Goal: Task Accomplishment & Management: Complete application form

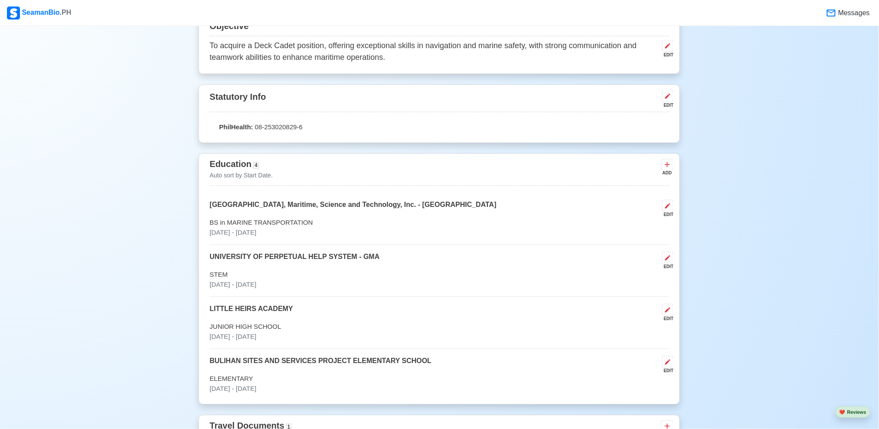
scroll to position [493, 0]
click at [670, 96] on icon at bounding box center [668, 95] width 7 height 7
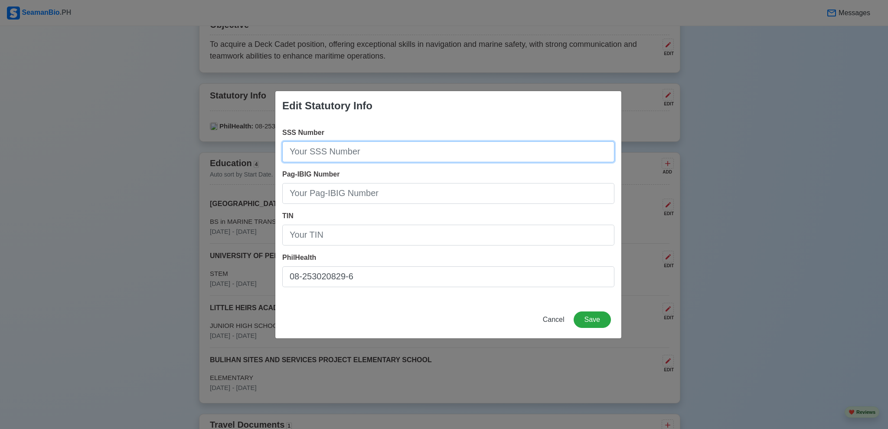
click at [369, 151] on input "SSS Number" at bounding box center [448, 151] width 332 height 21
type input "5"
type input "[PHONE_NUMBER]"
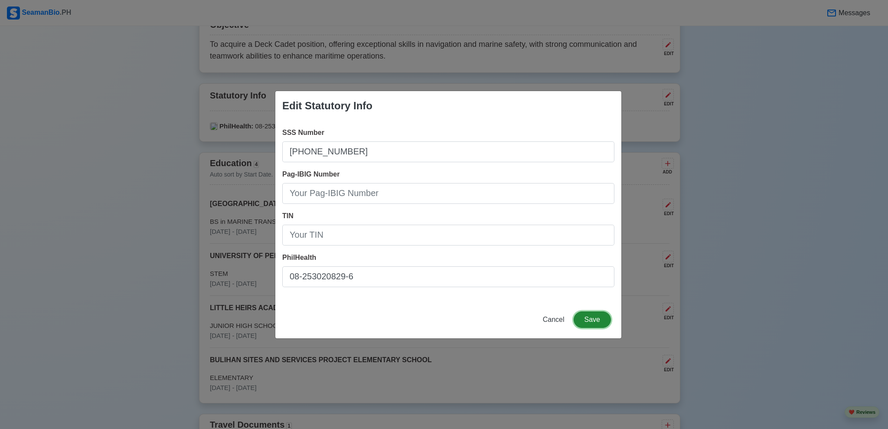
click at [591, 323] on button "Save" at bounding box center [592, 319] width 37 height 16
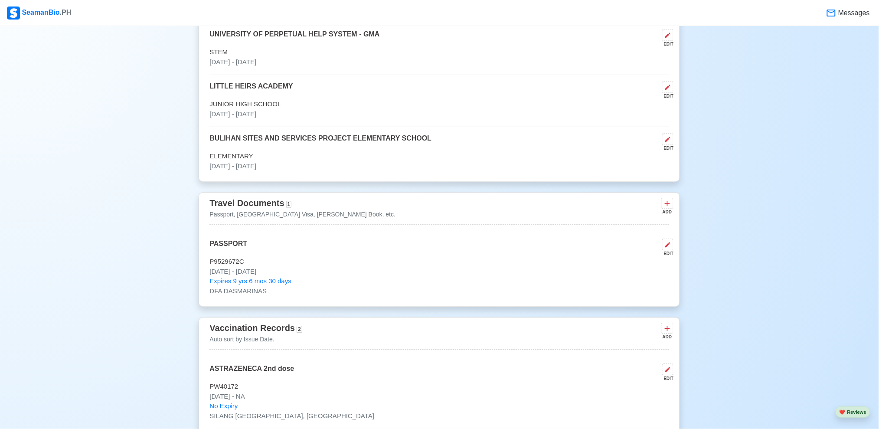
scroll to position [767, 0]
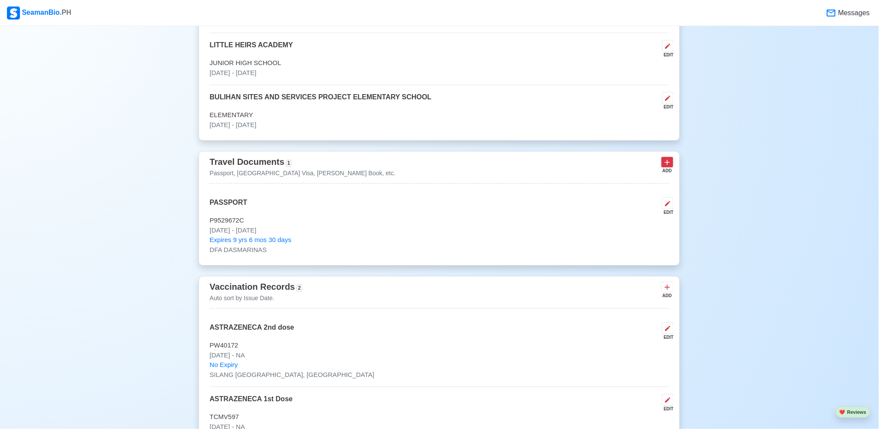
click at [673, 164] on button at bounding box center [668, 162] width 12 height 11
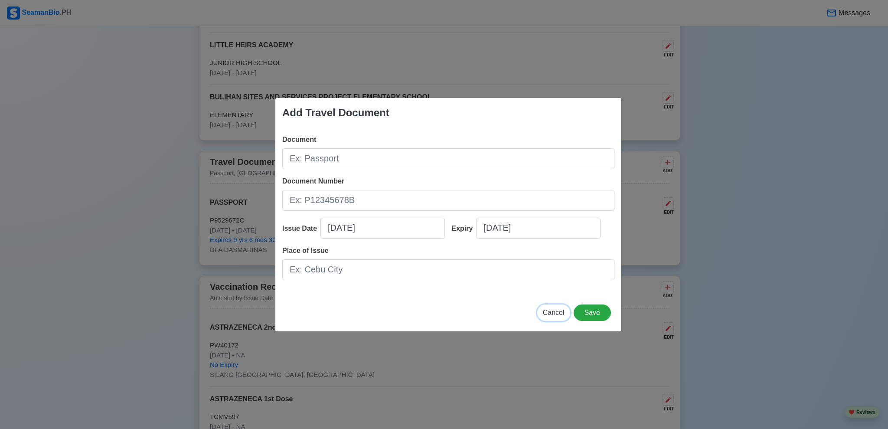
click at [551, 314] on span "Cancel" at bounding box center [554, 312] width 22 height 7
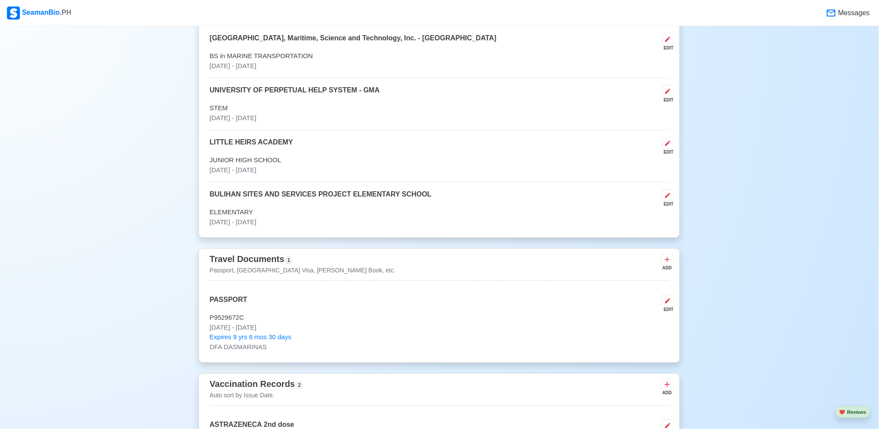
scroll to position [630, 0]
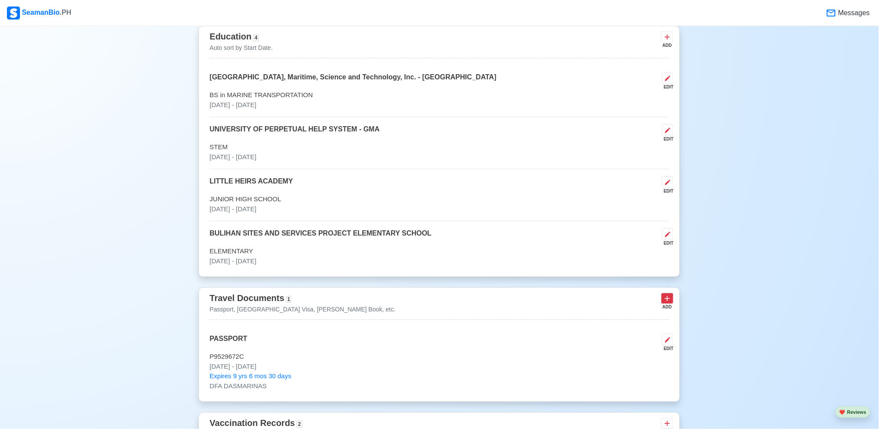
click at [669, 300] on icon at bounding box center [667, 298] width 9 height 9
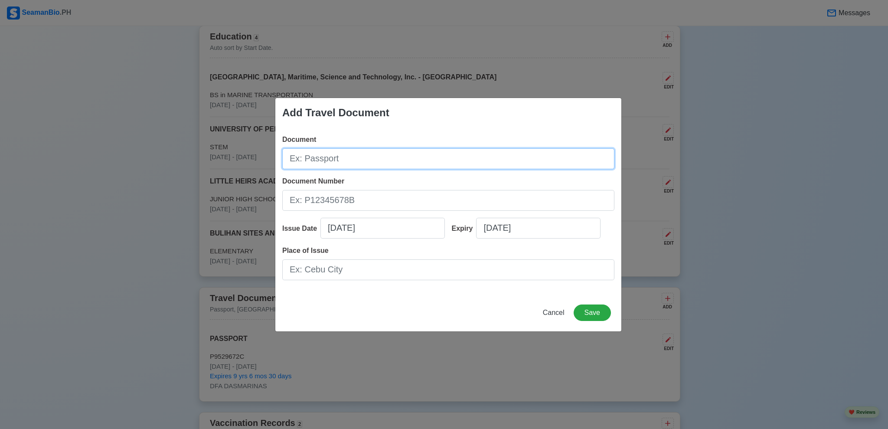
click at [441, 161] on input "Document" at bounding box center [448, 158] width 332 height 21
type input "[PERSON_NAME] BOOK"
click at [553, 309] on span "Cancel" at bounding box center [554, 312] width 22 height 7
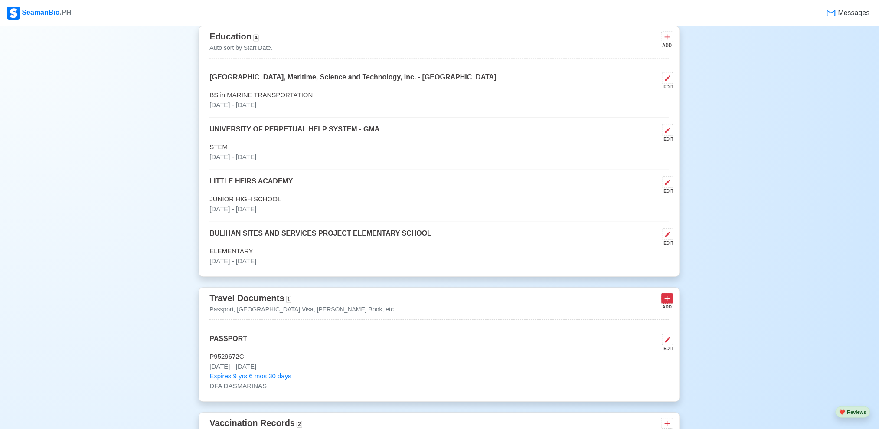
click at [669, 299] on icon at bounding box center [667, 298] width 9 height 9
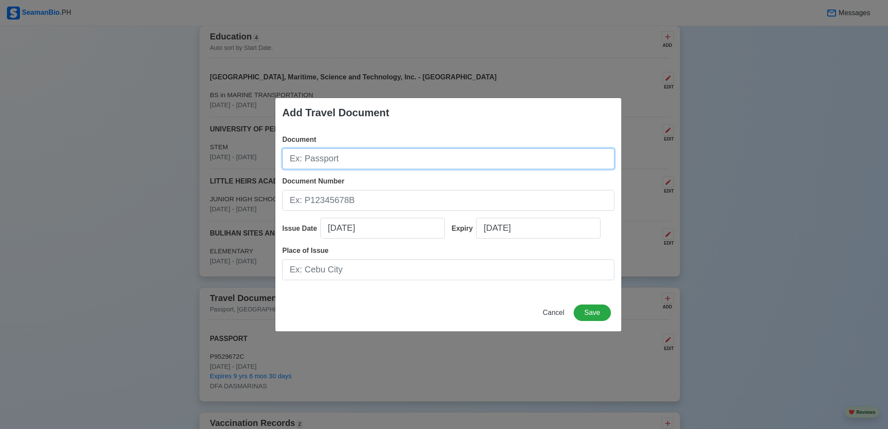
click at [470, 150] on input "Document" at bounding box center [448, 158] width 332 height 21
type input "[PERSON_NAME] BOOK"
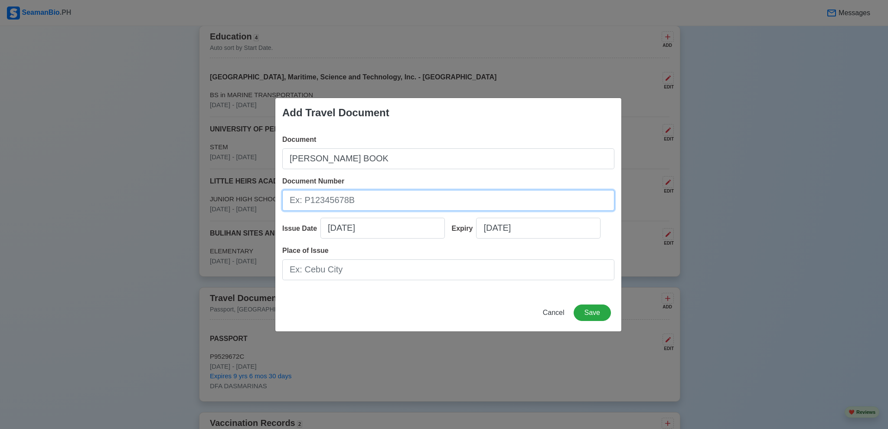
click at [443, 206] on input "Document Number" at bounding box center [448, 200] width 332 height 21
type input "A0452514"
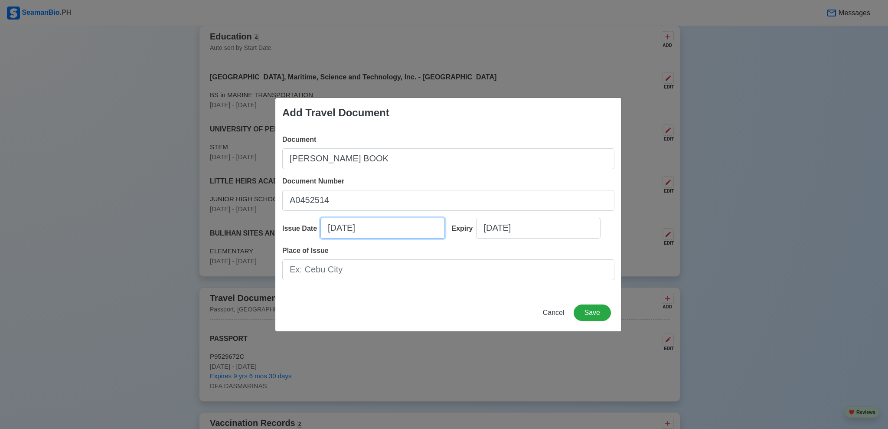
click at [362, 226] on input "09/30/2025" at bounding box center [383, 228] width 125 height 21
select select "****"
select select "*********"
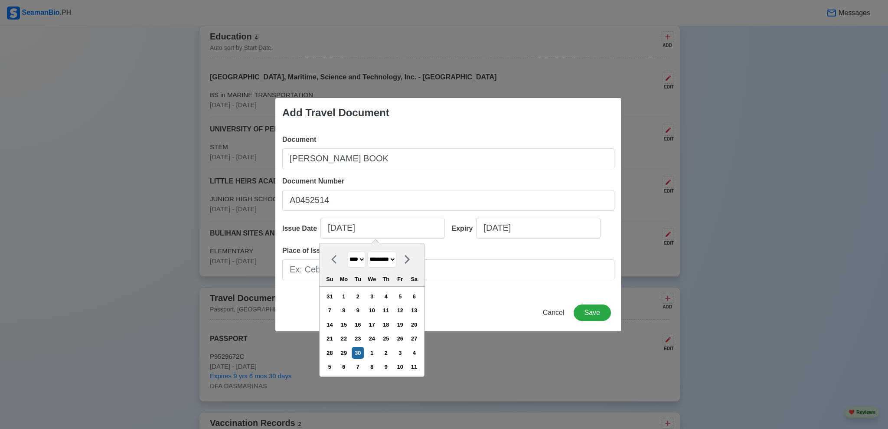
click at [362, 258] on select "**** **** **** **** **** **** **** **** **** **** **** **** **** **** **** ****…" at bounding box center [356, 259] width 18 height 17
click at [364, 338] on div "23" at bounding box center [358, 339] width 12 height 12
type input "09/23/2025"
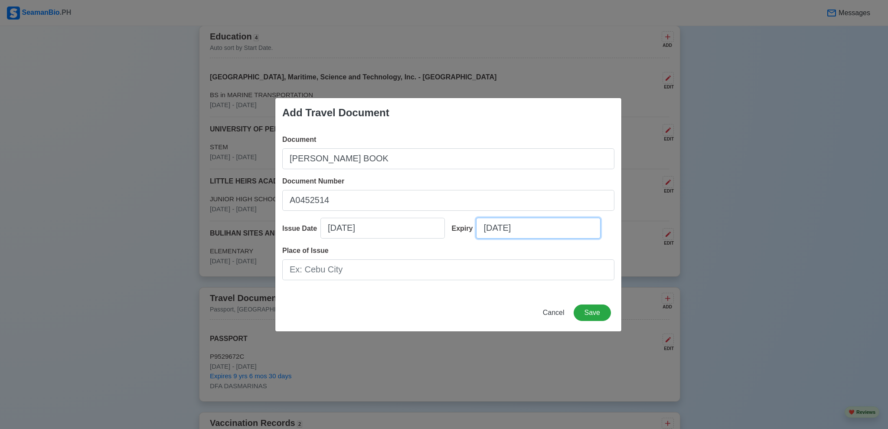
click at [505, 222] on input "09/30/2025" at bounding box center [538, 228] width 125 height 21
select select "****"
select select "*********"
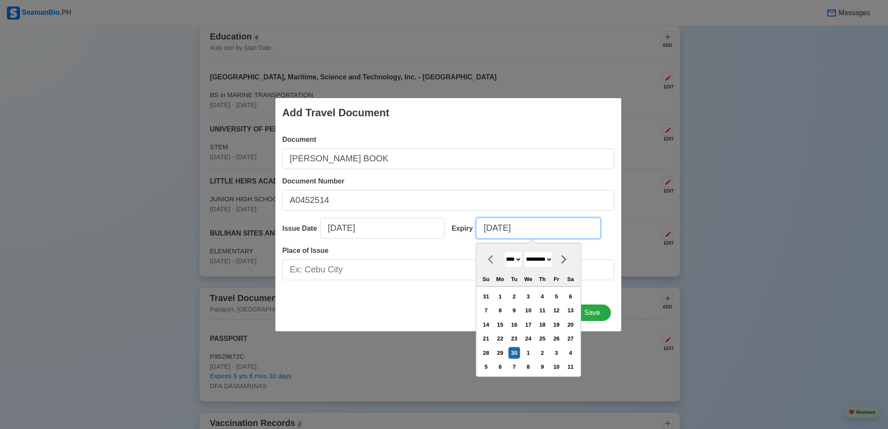
click at [556, 226] on input "09/30/2025" at bounding box center [538, 228] width 125 height 21
click at [520, 337] on div "23" at bounding box center [514, 339] width 12 height 12
type input "09/23/2025"
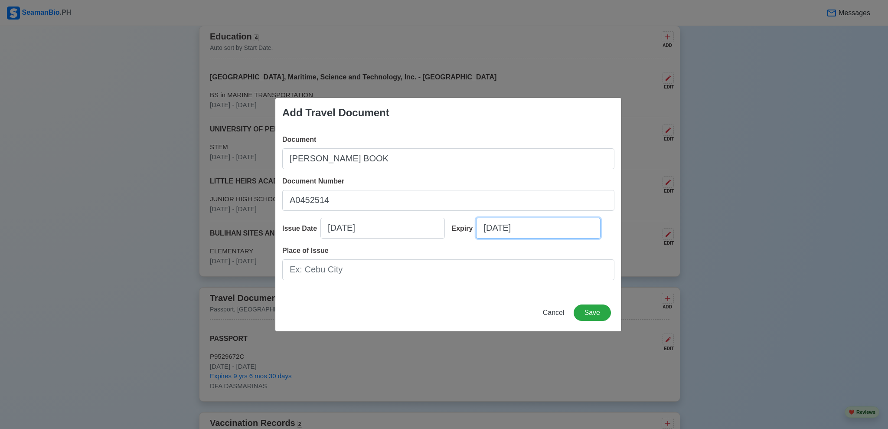
select select "****"
select select "*********"
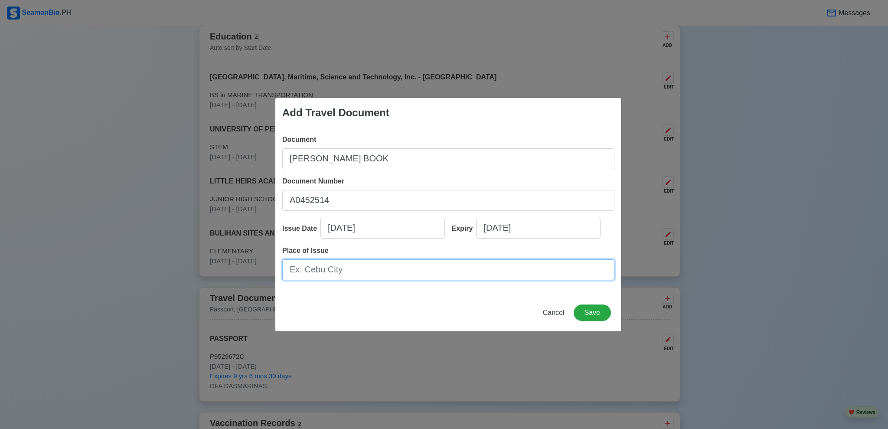
click at [373, 270] on input "Place of Issue" at bounding box center [448, 269] width 332 height 21
paste input "[STREET_ADDRESS]"
type input "[STREET_ADDRESS]"
click at [589, 310] on button "Save" at bounding box center [592, 313] width 37 height 16
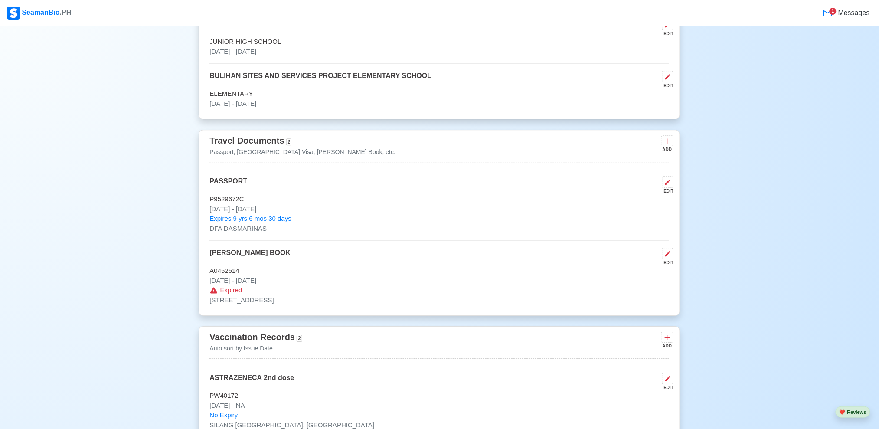
scroll to position [804, 0]
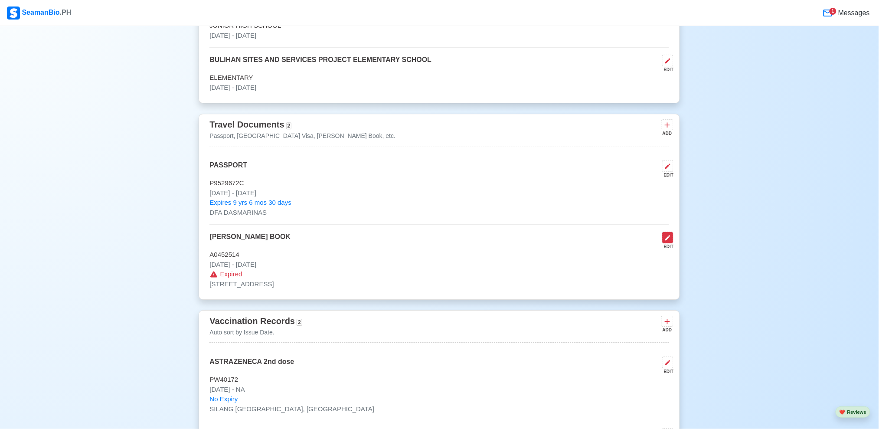
click at [671, 241] on icon at bounding box center [668, 237] width 7 height 7
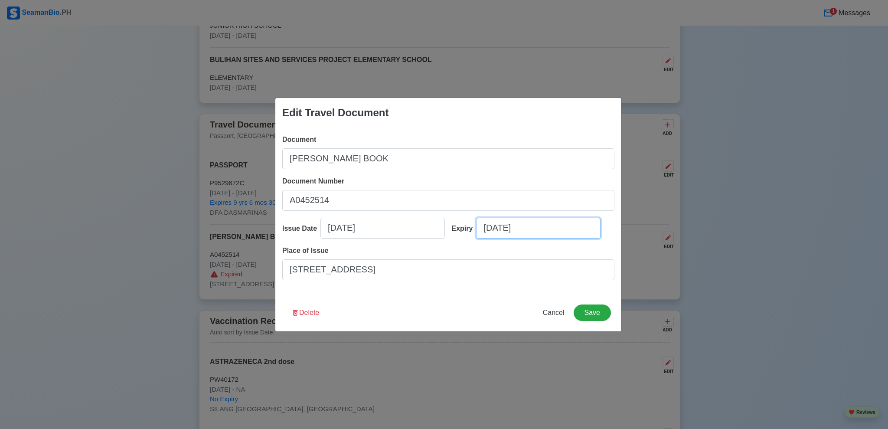
click at [557, 226] on input "09/23/2025" at bounding box center [538, 228] width 125 height 21
select select "****"
select select "*********"
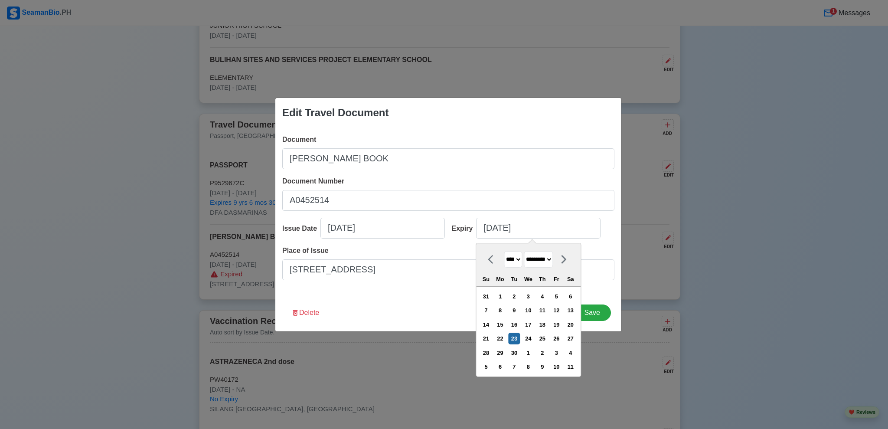
click at [522, 258] on select "**** **** **** **** **** **** **** **** **** **** **** **** **** **** **** ****…" at bounding box center [513, 259] width 18 height 17
select select "****"
click at [504, 251] on select "**** **** **** **** **** **** **** **** **** **** **** **** **** **** **** ****…" at bounding box center [513, 259] width 18 height 17
click at [434, 309] on div "Delete Cancel Save" at bounding box center [448, 318] width 346 height 27
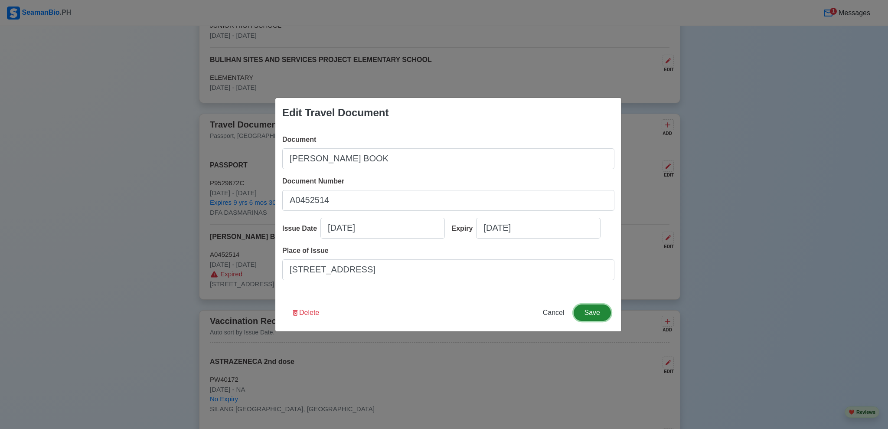
click at [596, 310] on button "Save" at bounding box center [592, 313] width 37 height 16
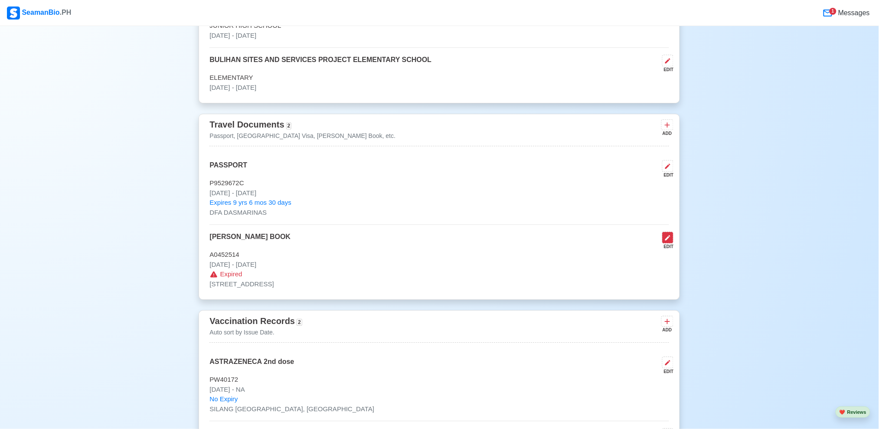
click at [667, 240] on icon at bounding box center [667, 237] width 5 height 5
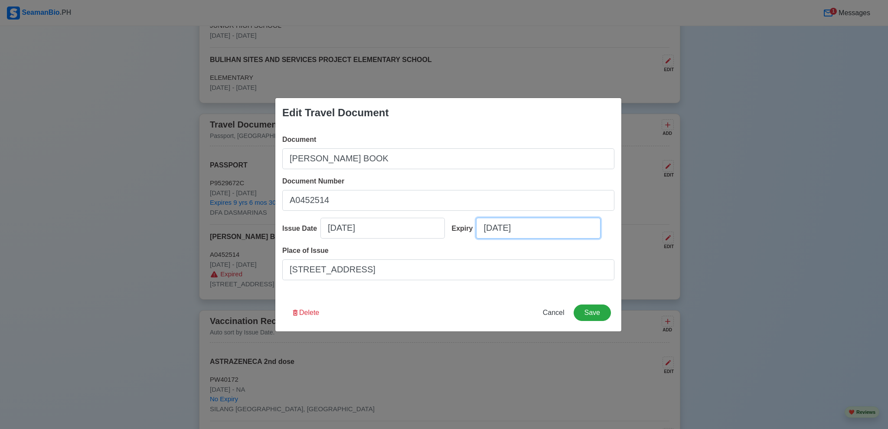
click at [556, 232] on input "09/23/2025" at bounding box center [538, 228] width 125 height 21
select select "****"
select select "*********"
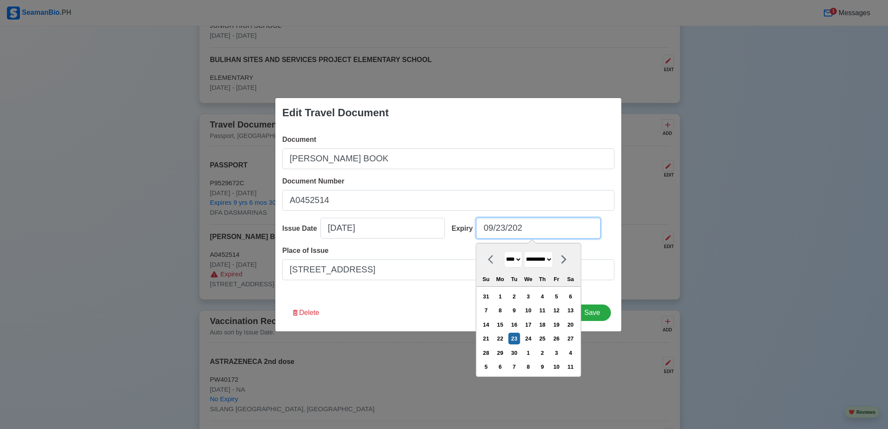
type input "09/23/20"
select select "****"
type input "09/23/2035"
select select "****"
type input "09/23/2035"
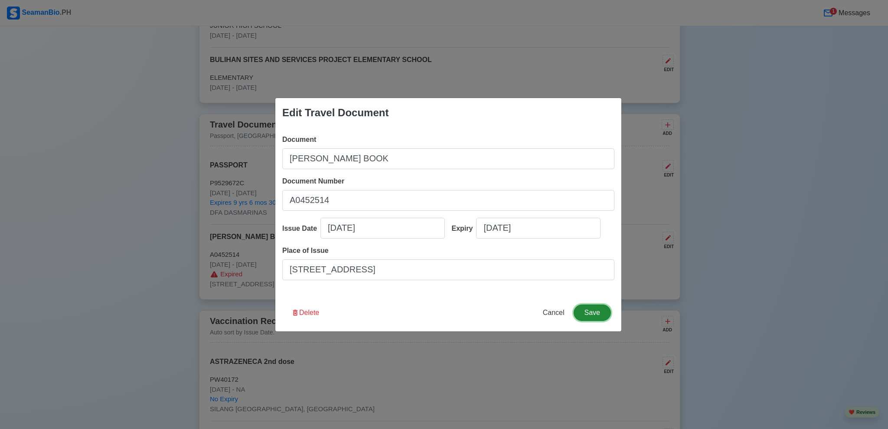
click at [594, 317] on button "Save" at bounding box center [592, 313] width 37 height 16
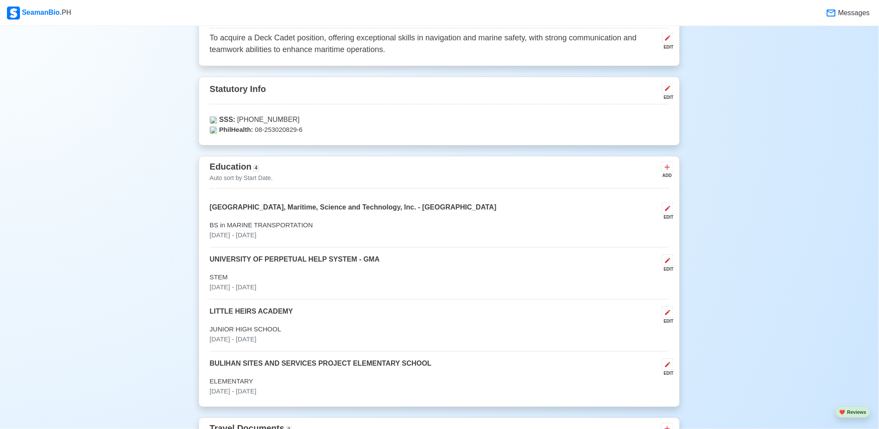
scroll to position [457, 0]
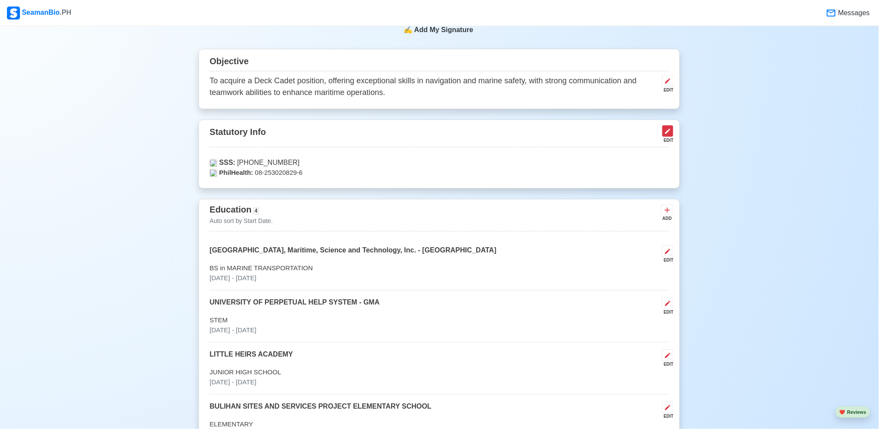
click at [670, 128] on icon at bounding box center [668, 131] width 7 height 7
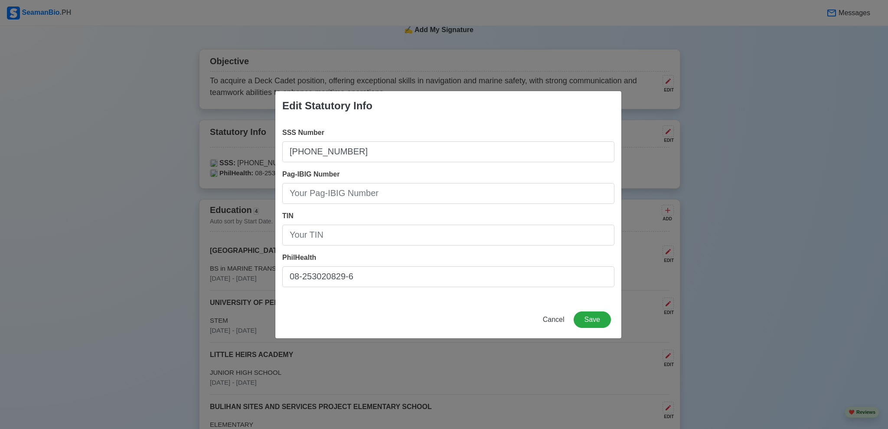
click at [757, 151] on div "Edit Statutory Info SSS Number 35-4050011-9 Pag-IBIG Number TIN PhilHealth 08-2…" at bounding box center [444, 214] width 888 height 429
click at [551, 314] on button "Cancel" at bounding box center [553, 319] width 33 height 16
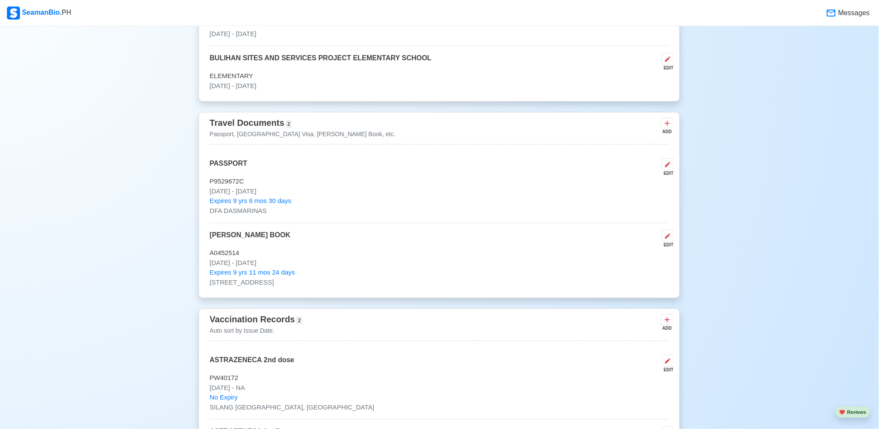
scroll to position [809, 0]
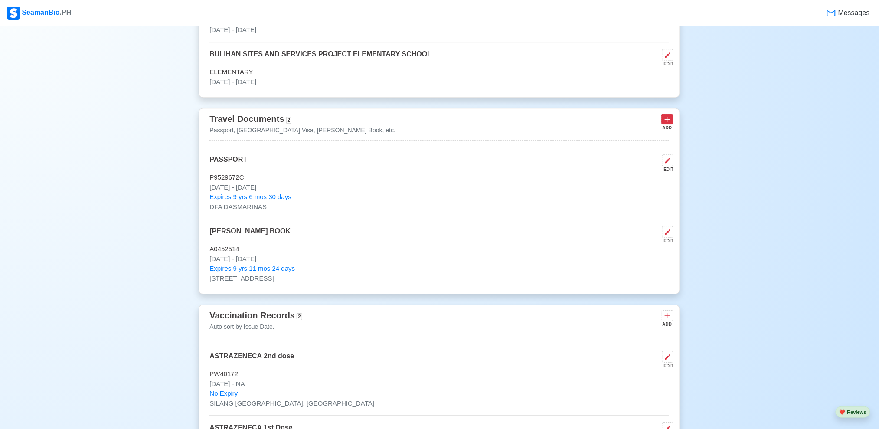
click at [665, 117] on icon at bounding box center [667, 119] width 9 height 9
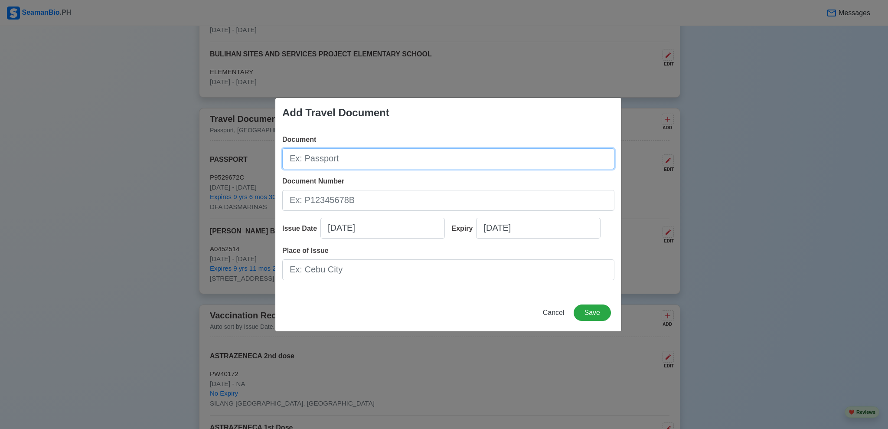
click at [406, 157] on input "Document" at bounding box center [448, 158] width 332 height 21
type input "s"
type input "SEAMAN IDENT"
type input "SEAFARER IDENTIFICATION DOCUMENT"
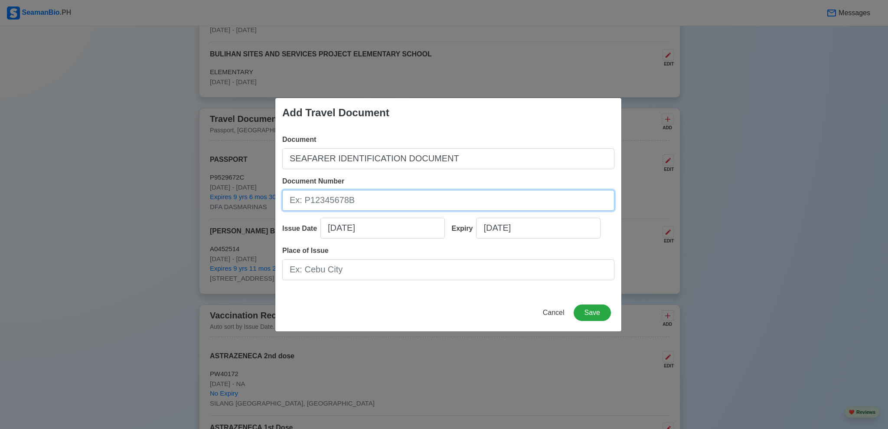
click at [373, 200] on input "Document Number" at bounding box center [448, 200] width 332 height 21
type input "250087780"
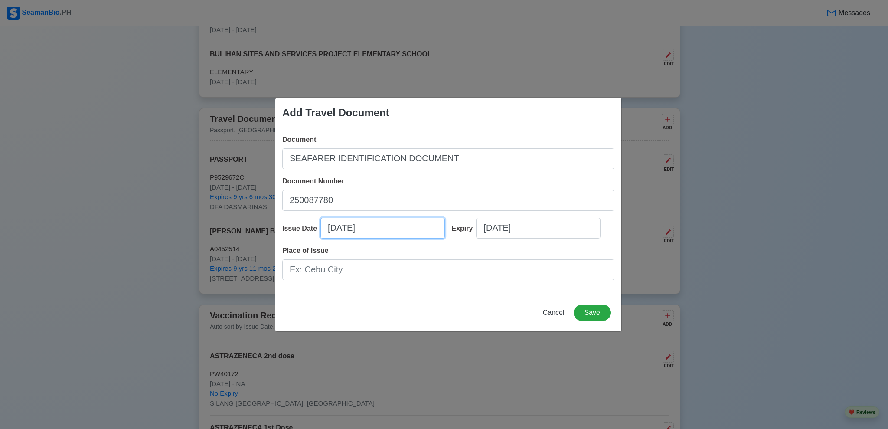
select select "****"
select select "*********"
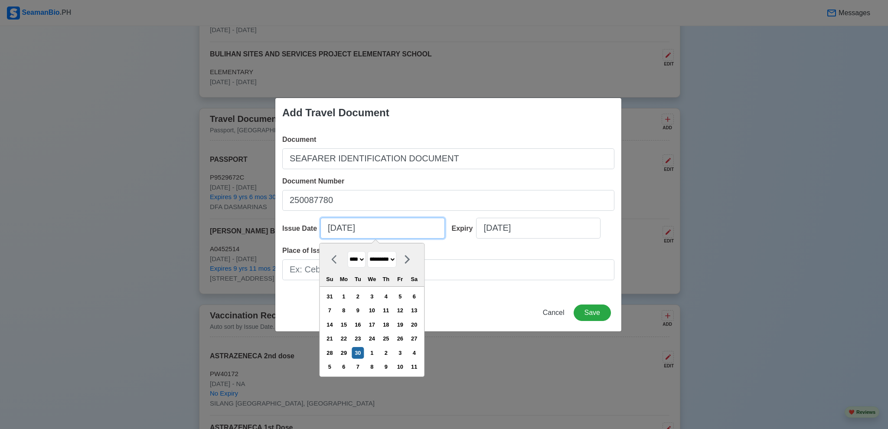
click at [406, 229] on input "09/30/2025" at bounding box center [383, 228] width 125 height 21
click at [364, 336] on div "23" at bounding box center [358, 339] width 12 height 12
type input "09/23/2025"
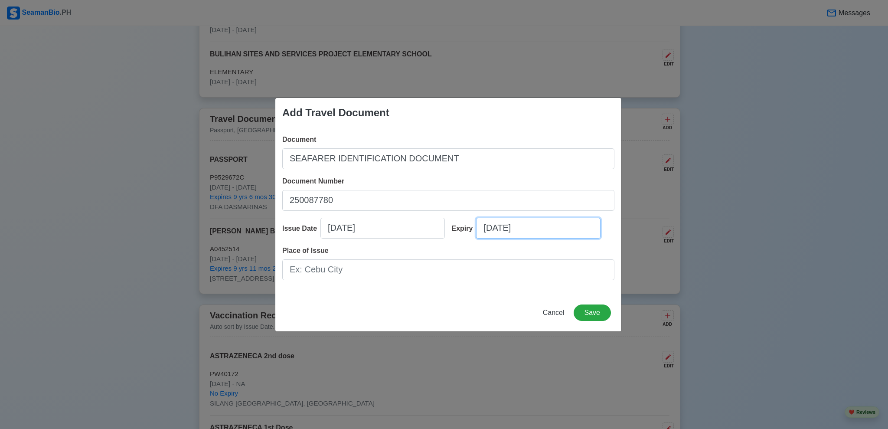
select select "****"
select select "*********"
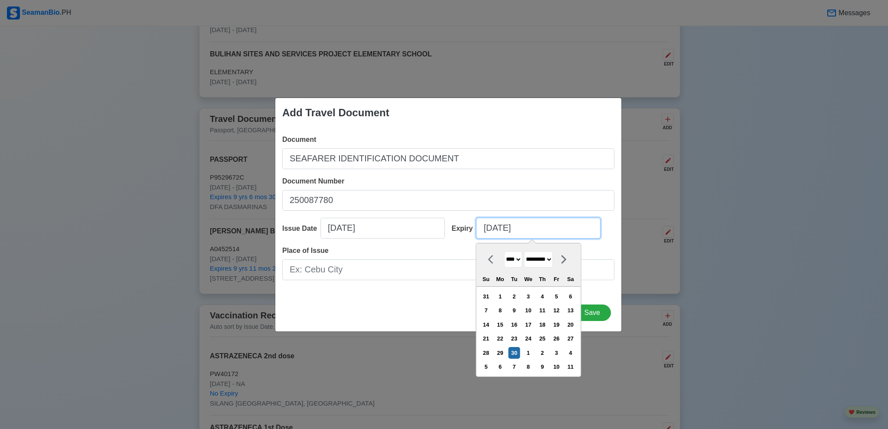
click at [537, 228] on input "09/30/2025" at bounding box center [538, 228] width 125 height 21
type input "09/30/20"
select select "****"
type input "09/30/2030"
select select "****"
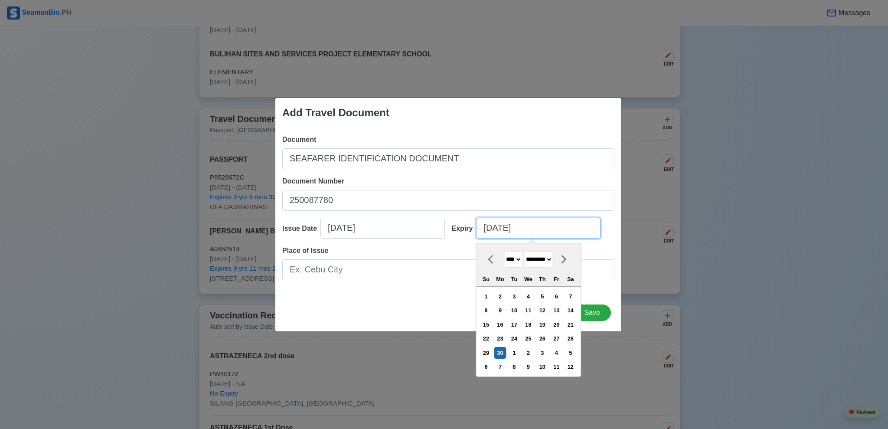
type input "09/30/2030"
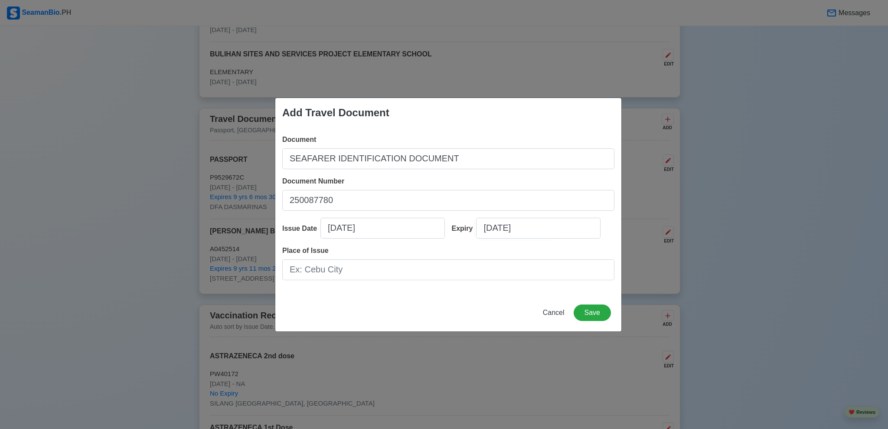
click at [413, 304] on div "Add Travel Document Document SEAFARER IDENTIFICATION DOCUMENT Document Number 2…" at bounding box center [448, 215] width 347 height 234
click at [405, 266] on input "Place of Issue" at bounding box center [448, 269] width 332 height 21
paste input "[STREET_ADDRESS]"
type input "[STREET_ADDRESS]"
click at [593, 310] on button "Save" at bounding box center [592, 313] width 37 height 16
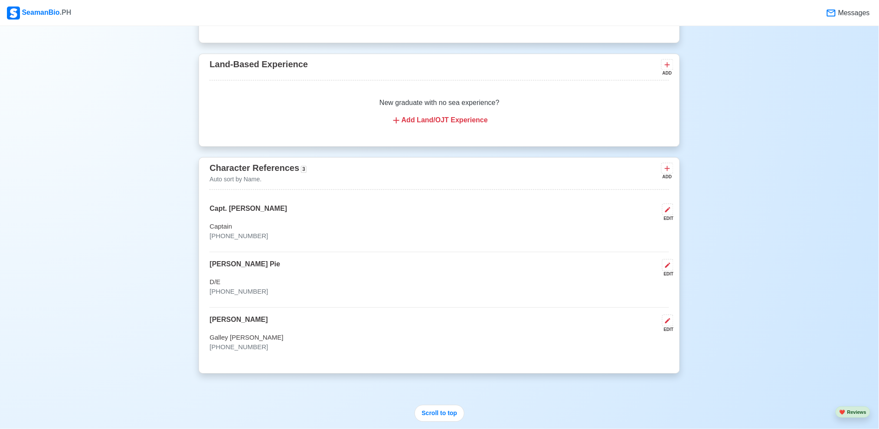
scroll to position [1819, 0]
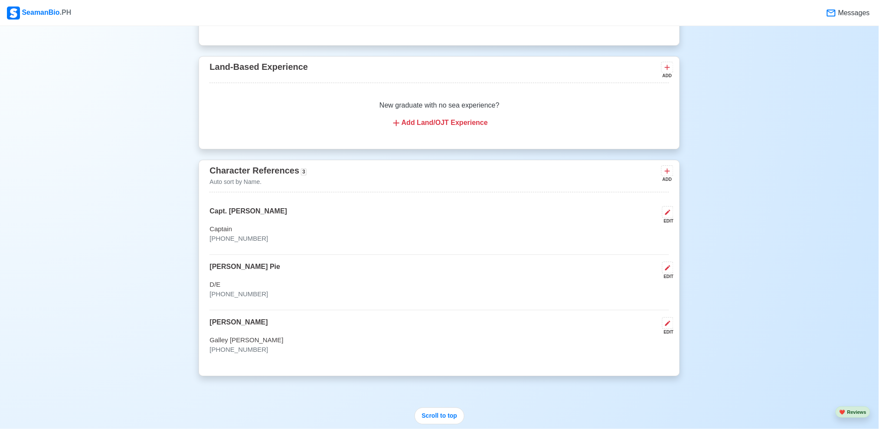
click at [222, 280] on p "[PERSON_NAME] Pie" at bounding box center [245, 271] width 71 height 18
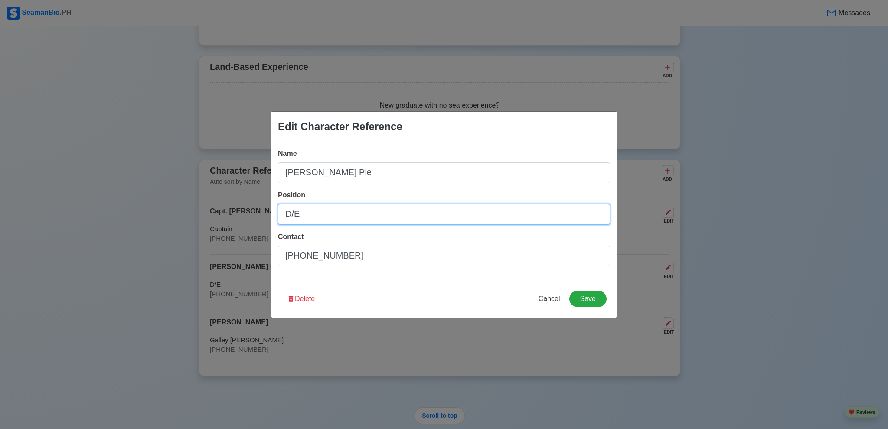
click at [341, 210] on input "D/E" at bounding box center [444, 214] width 332 height 21
type input "D/C"
click at [601, 292] on button "Save" at bounding box center [588, 299] width 37 height 16
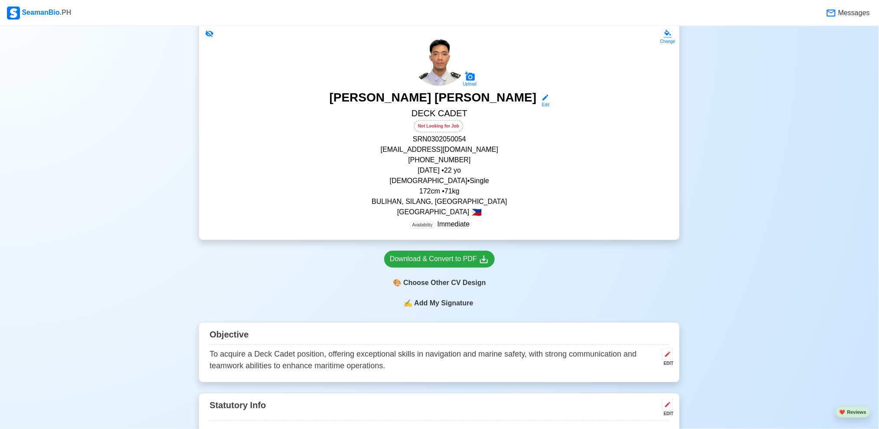
scroll to position [0, 0]
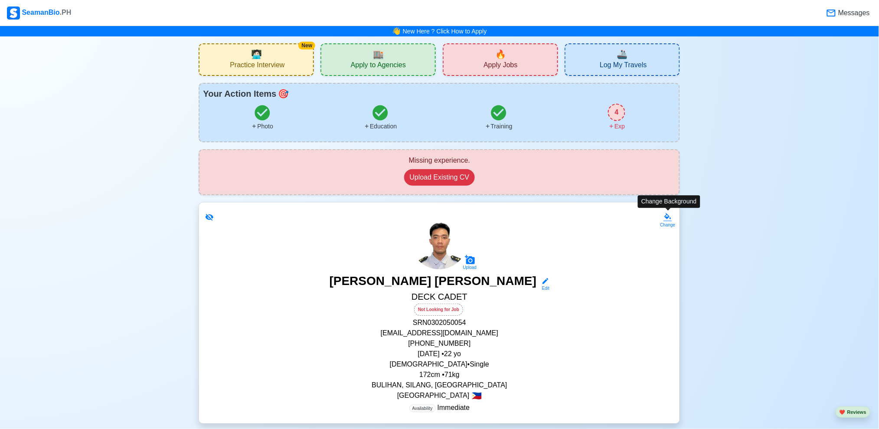
click at [669, 217] on icon at bounding box center [668, 217] width 9 height 9
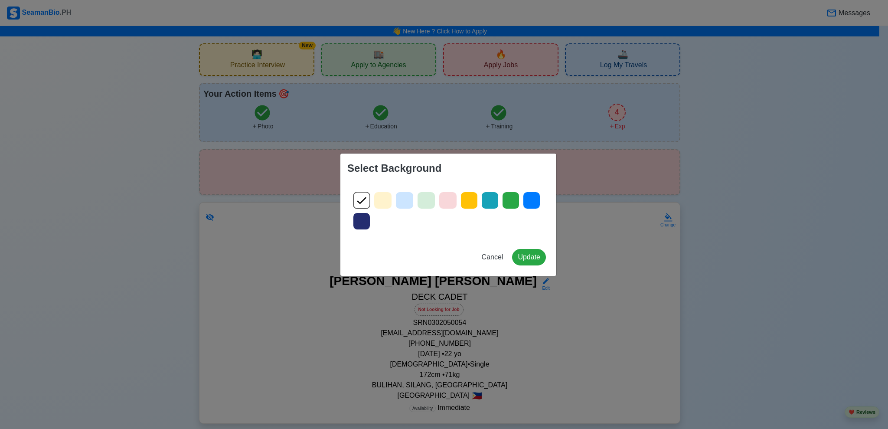
click at [411, 201] on div at bounding box center [405, 200] width 18 height 17
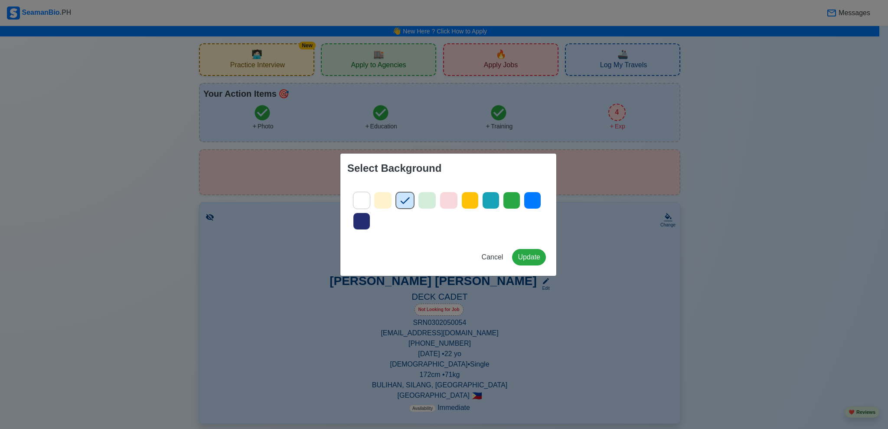
click at [532, 202] on icon at bounding box center [532, 200] width 13 height 13
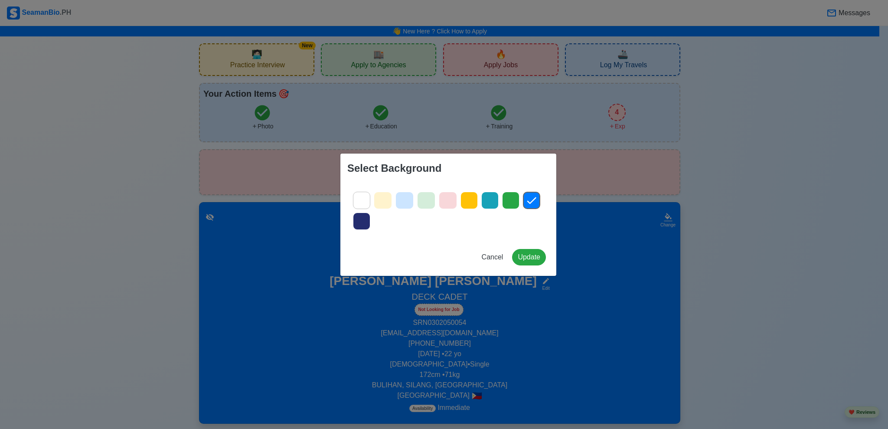
click at [361, 224] on icon at bounding box center [361, 221] width 13 height 13
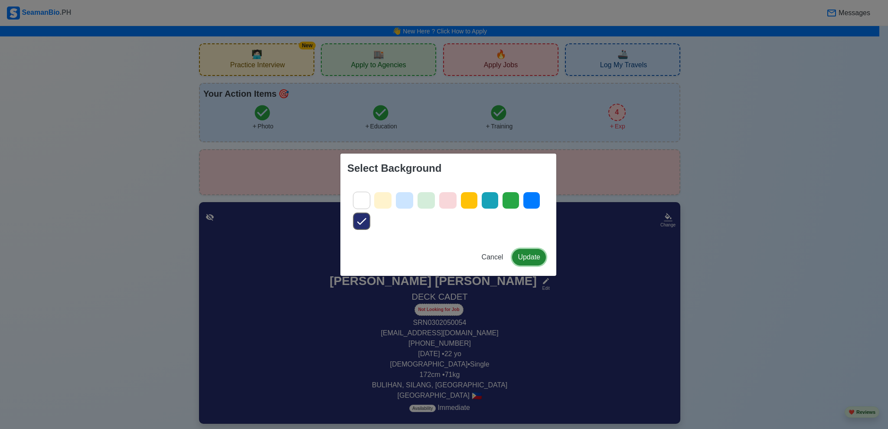
click at [534, 257] on button "Update" at bounding box center [529, 257] width 34 height 16
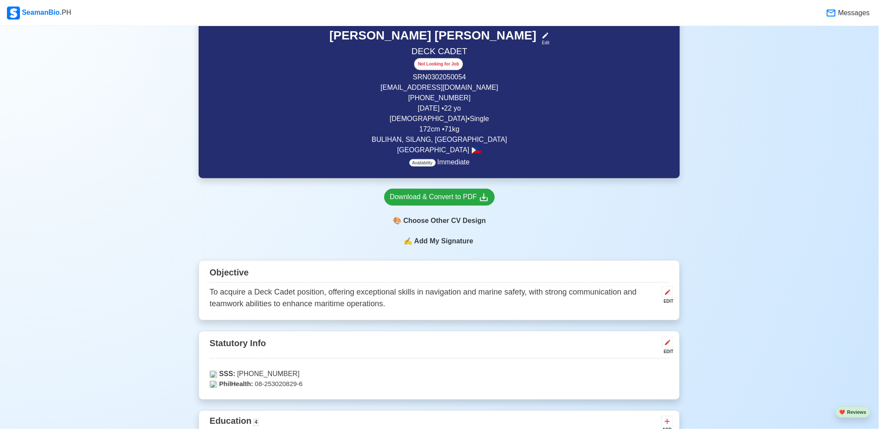
scroll to position [240, 0]
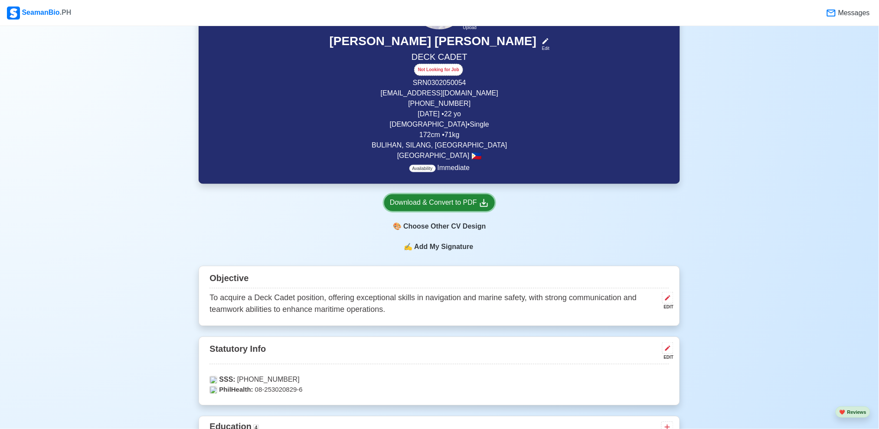
click at [454, 198] on div "Download & Convert to PDF" at bounding box center [439, 202] width 99 height 11
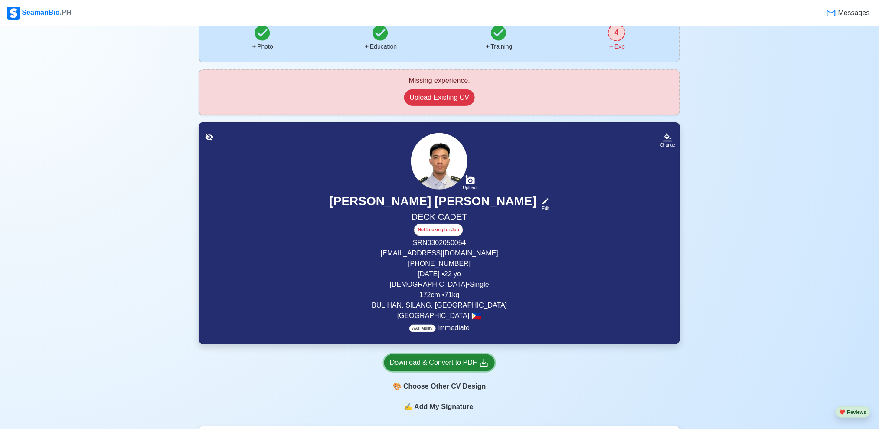
scroll to position [174, 0]
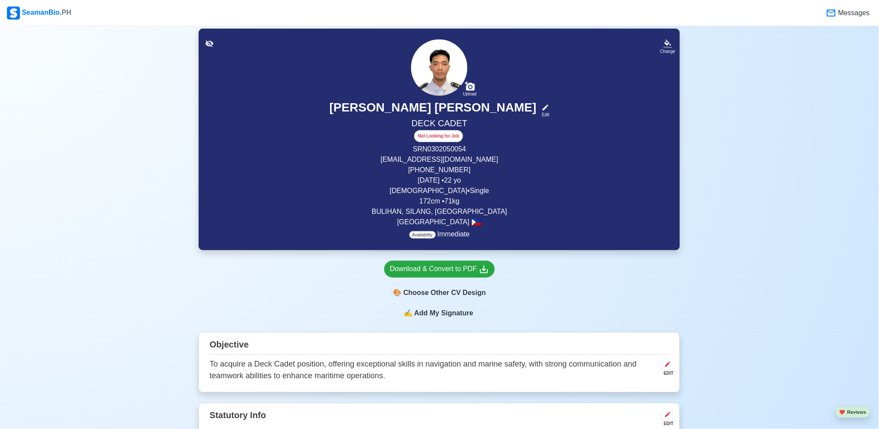
click at [444, 314] on span "Add My Signature" at bounding box center [444, 313] width 62 height 10
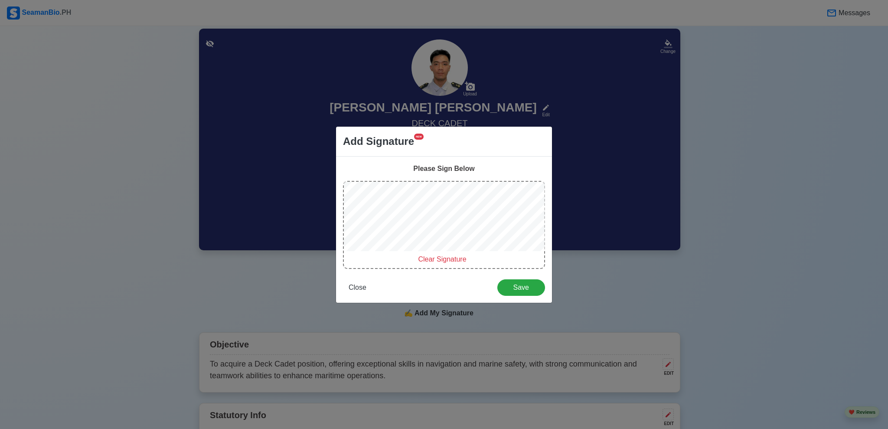
click at [431, 258] on span "Clear Signature" at bounding box center [442, 259] width 48 height 7
click at [448, 164] on div "Please Sign Below" at bounding box center [444, 169] width 202 height 10
click at [442, 258] on span "Clear Signature" at bounding box center [442, 259] width 48 height 7
click at [449, 256] on span "Clear Signature" at bounding box center [442, 259] width 48 height 7
click at [443, 261] on span "Clear Signature" at bounding box center [442, 259] width 48 height 7
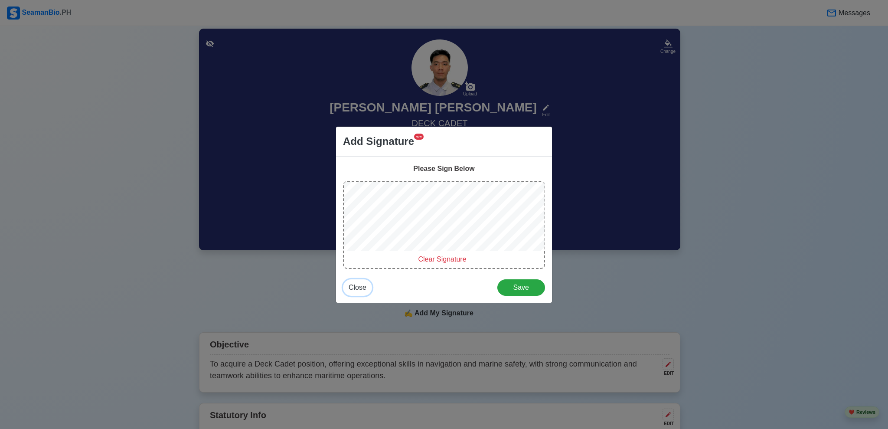
click at [362, 285] on span "Close" at bounding box center [358, 287] width 18 height 7
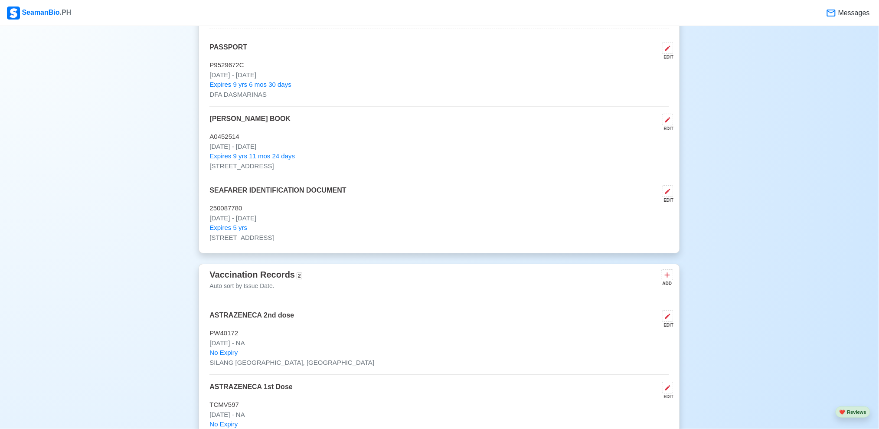
scroll to position [925, 0]
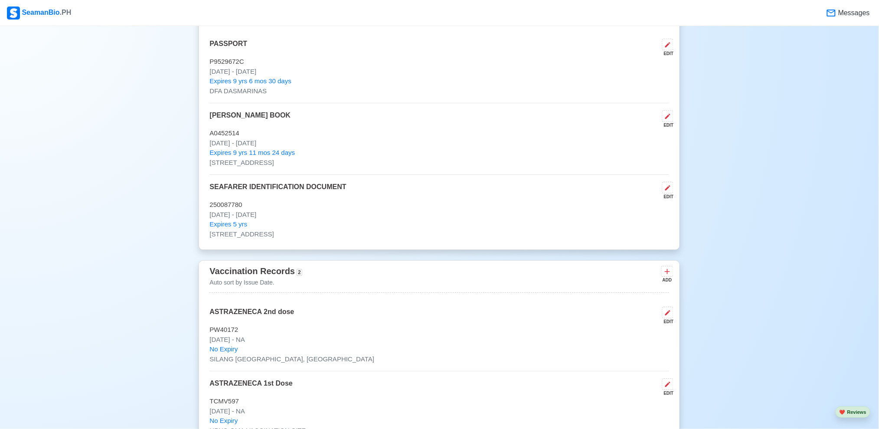
click at [0, 144] on div "New 🧑🏻‍💻 Practice Interview 🏬 Apply to Agencies 🔥 Apply Jobs 🚢 Log My Travels Y…" at bounding box center [439, 294] width 879 height 2367
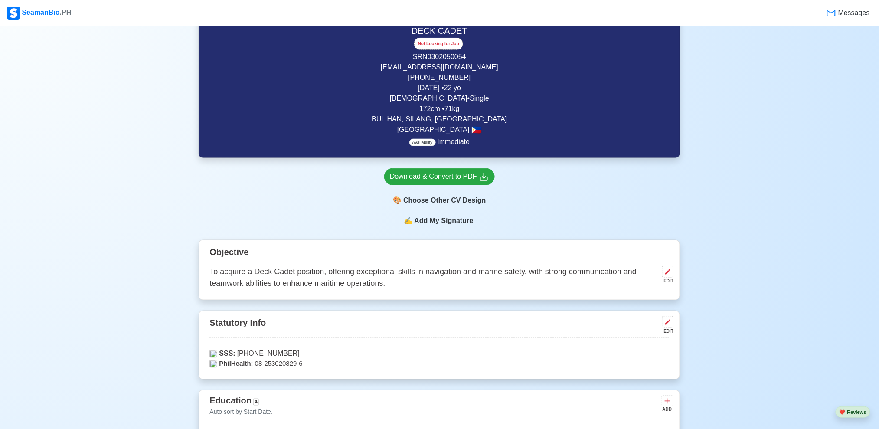
scroll to position [231, 0]
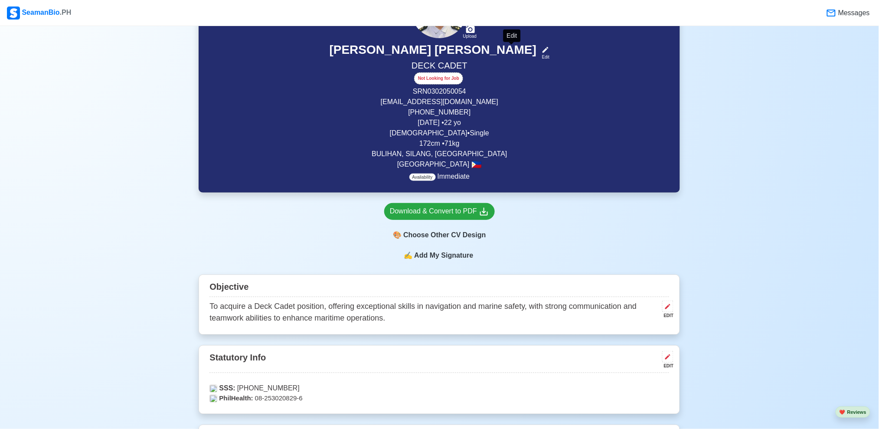
click at [542, 51] on icon at bounding box center [546, 50] width 8 height 8
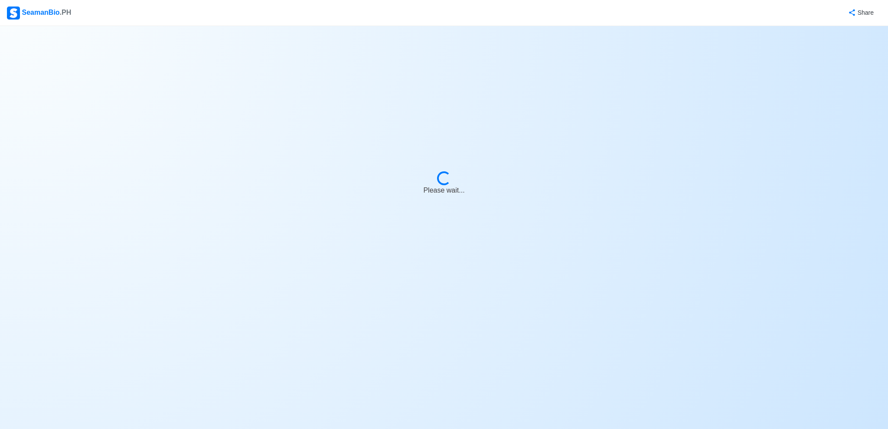
select select "Not Looking for Job"
select select "Not Visible for Hiring"
select select "Single"
select select "[DEMOGRAPHIC_DATA]"
select select "PH"
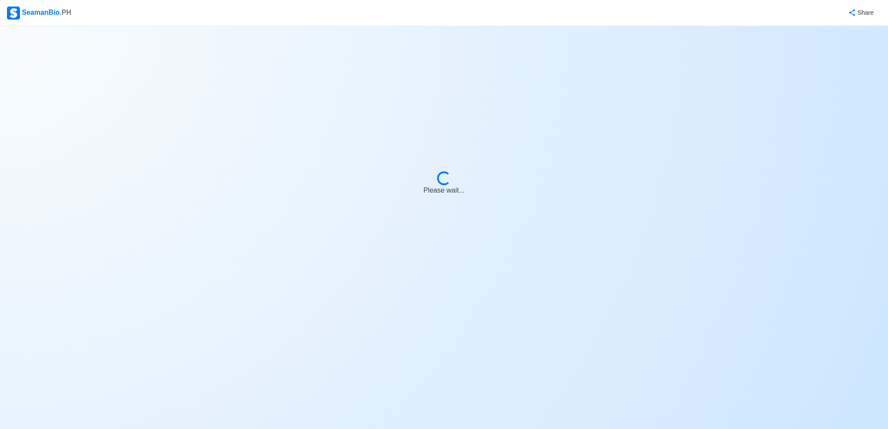
select select "4102416000000"
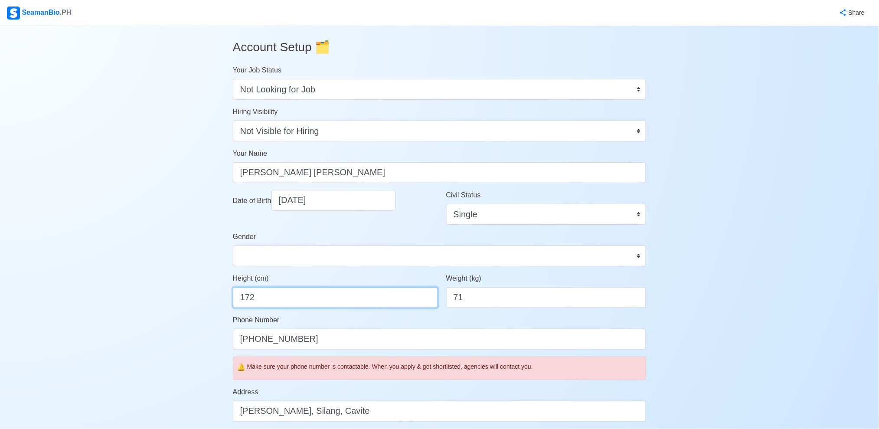
click at [328, 302] on input "172" at bounding box center [335, 297] width 205 height 21
type input "170"
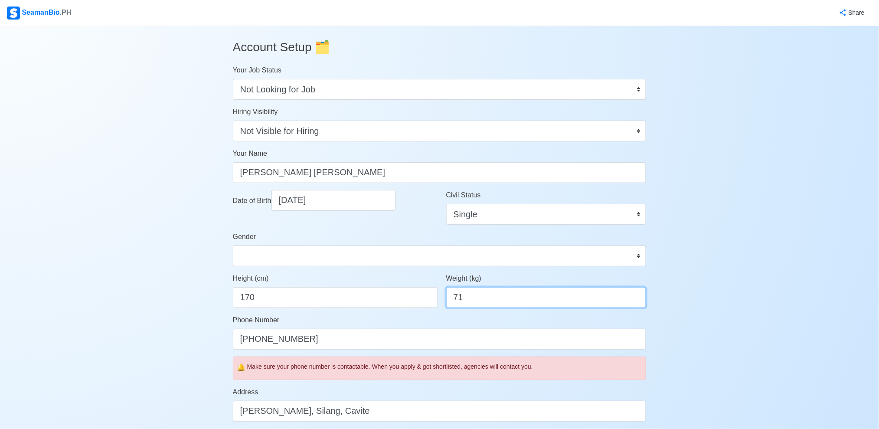
click at [545, 295] on input "71" at bounding box center [546, 297] width 200 height 21
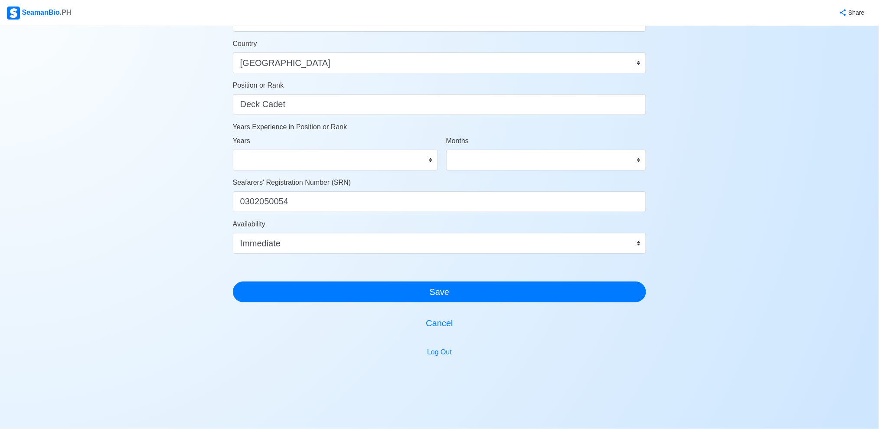
scroll to position [401, 0]
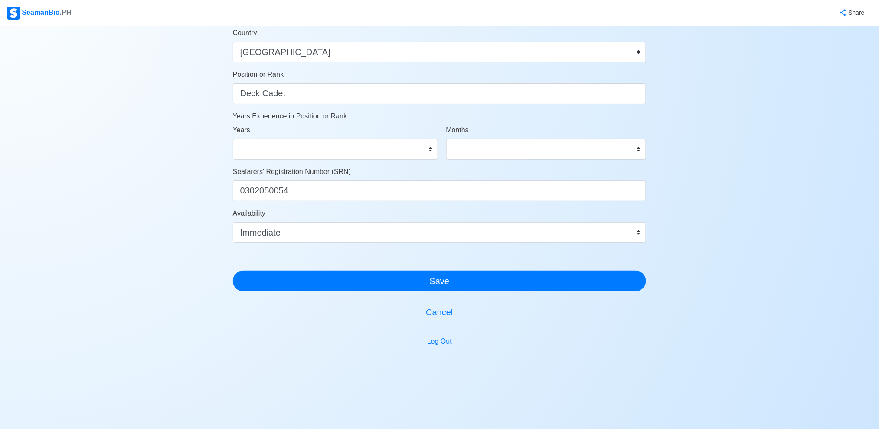
click at [164, 178] on div "Account Setup 🗂️ Your Job Status Onboard Actively Looking for Job Not Looking f…" at bounding box center [439, 16] width 879 height 783
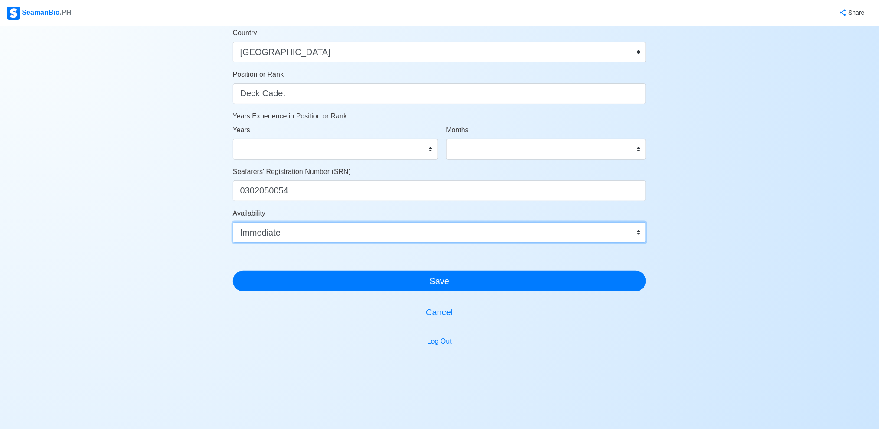
click at [508, 236] on select "Immediate Oct 2025 Nov 2025 Dec 2025 Jan 2026 Feb 2026 Mar 2026 Apr 2026 May 20…" at bounding box center [440, 232] width 414 height 21
click at [233, 222] on select "Immediate Oct 2025 Nov 2025 Dec 2025 Jan 2026 Feb 2026 Mar 2026 Apr 2026 May 20…" at bounding box center [440, 232] width 414 height 21
click at [406, 232] on select "Immediate Oct 2025 Nov 2025 Dec 2025 Jan 2026 Feb 2026 Mar 2026 Apr 2026 May 20…" at bounding box center [440, 232] width 414 height 21
select select "4102416000000"
click at [233, 222] on select "Immediate Oct 2025 Nov 2025 Dec 2025 Jan 2026 Feb 2026 Mar 2026 Apr 2026 May 20…" at bounding box center [440, 232] width 414 height 21
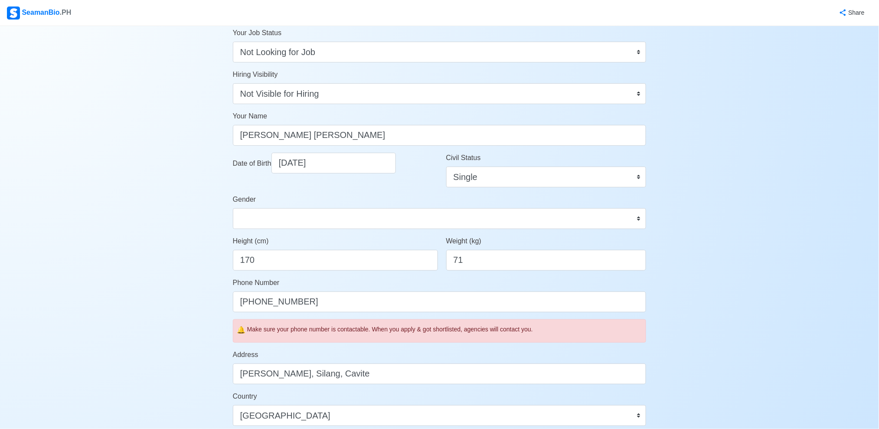
scroll to position [0, 0]
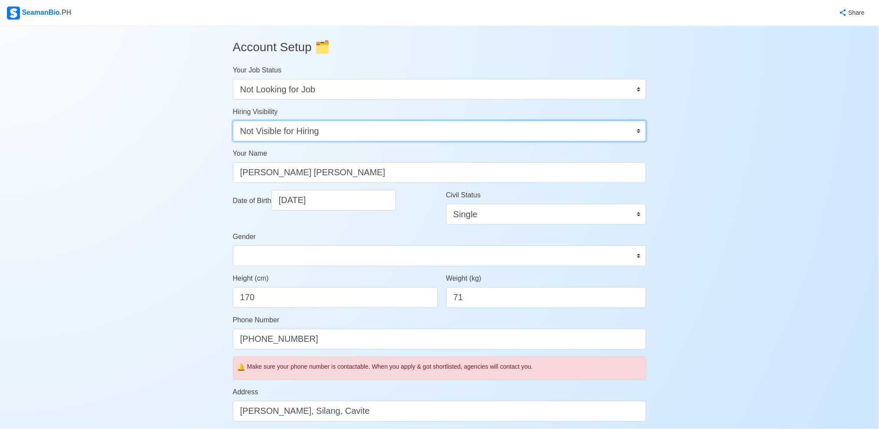
click at [383, 133] on select "Visible for Hiring Not Visible for Hiring" at bounding box center [440, 131] width 414 height 21
select select "Visible for Hiring"
click at [233, 121] on select "Visible for Hiring Not Visible for Hiring" at bounding box center [440, 131] width 414 height 21
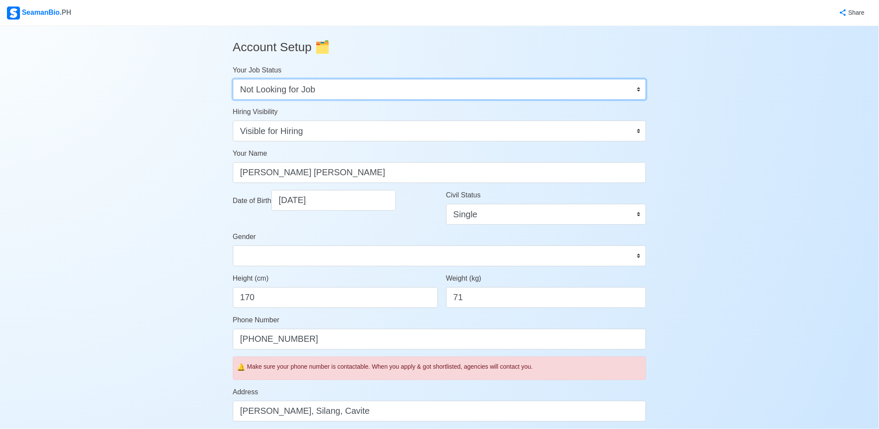
click at [381, 88] on select "Onboard Actively Looking for Job Not Looking for Job" at bounding box center [440, 89] width 414 height 21
select select "Actively Looking for Job"
click at [233, 79] on select "Onboard Actively Looking for Job Not Looking for Job" at bounding box center [440, 89] width 414 height 21
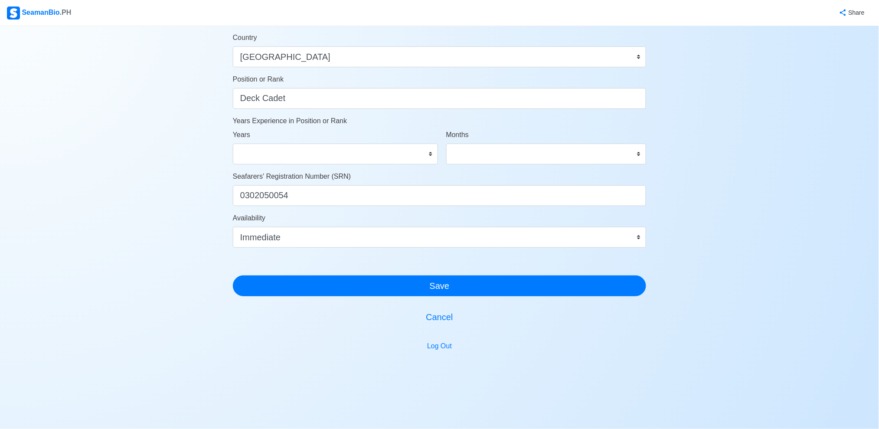
scroll to position [401, 0]
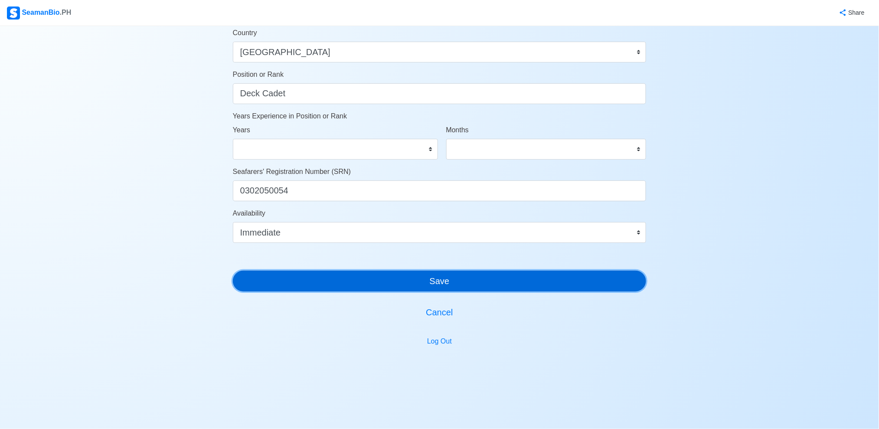
click at [442, 279] on button "Save" at bounding box center [440, 281] width 414 height 21
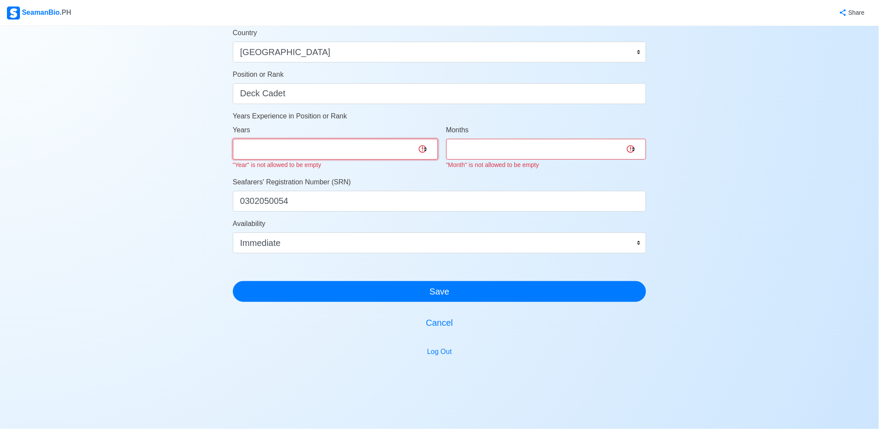
click at [358, 144] on select "0 1 2 3 4 5 6 7 8 9 10 11 12 13 14 15 16 17 18 19 20 21 22 23 24 25 26 27 28 29…" at bounding box center [335, 149] width 205 height 21
click at [233, 139] on select "0 1 2 3 4 5 6 7 8 9 10 11 12 13 14 15 16 17 18 19 20 21 22 23 24 25 26 27 28 29…" at bounding box center [335, 149] width 205 height 21
click at [382, 157] on select "0 1 2 3 4 5 6 7 8 9 10 11 12 13 14 15 16 17 18 19 20 21 22 23 24 25 26 27 28 29…" at bounding box center [335, 149] width 205 height 21
select select "0"
click at [233, 139] on select "0 1 2 3 4 5 6 7 8 9 10 11 12 13 14 15 16 17 18 19 20 21 22 23 24 25 26 27 28 29…" at bounding box center [335, 149] width 205 height 21
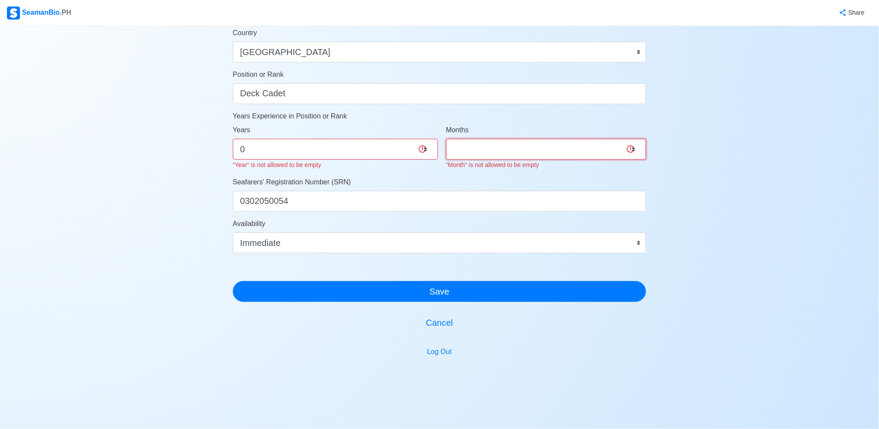
click at [505, 142] on select "0 1 2 3 4 5 6 7 8 9 10 11" at bounding box center [546, 149] width 200 height 21
select select "0"
click at [446, 139] on select "0 1 2 3 4 5 6 7 8 9 10 11" at bounding box center [546, 149] width 200 height 21
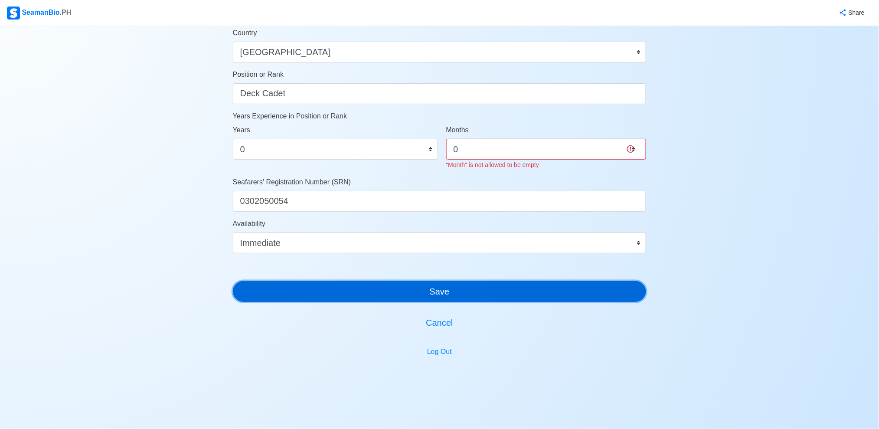
click at [471, 284] on button "Save" at bounding box center [440, 291] width 414 height 21
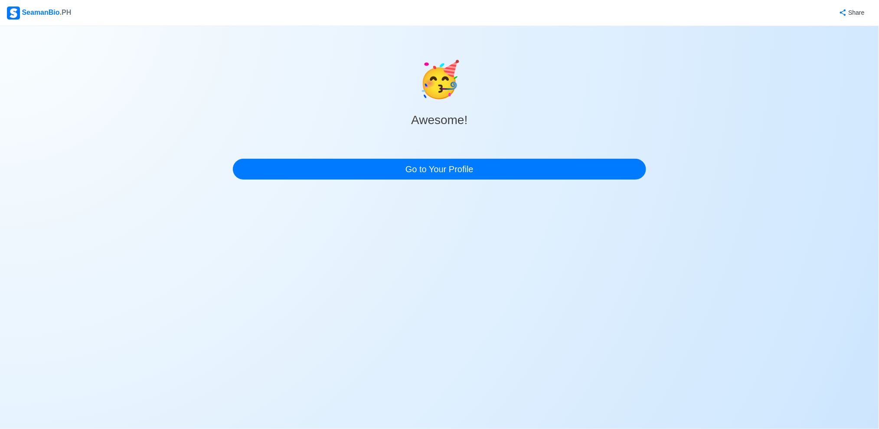
scroll to position [0, 0]
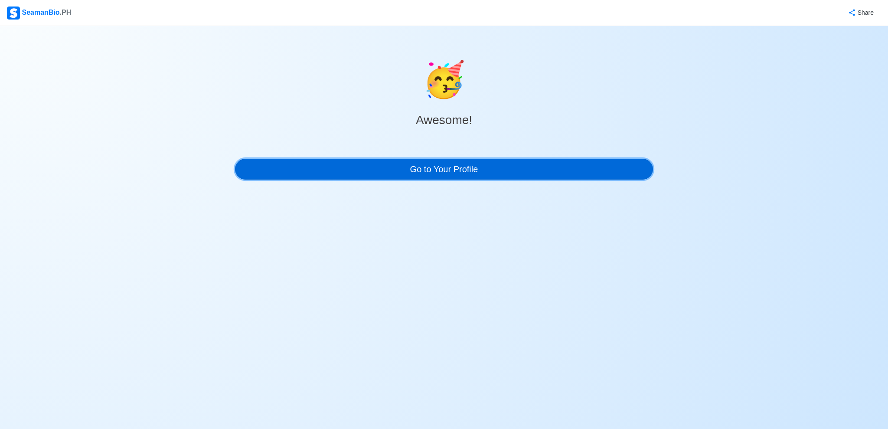
click at [478, 170] on link "Go to Your Profile" at bounding box center [444, 169] width 418 height 21
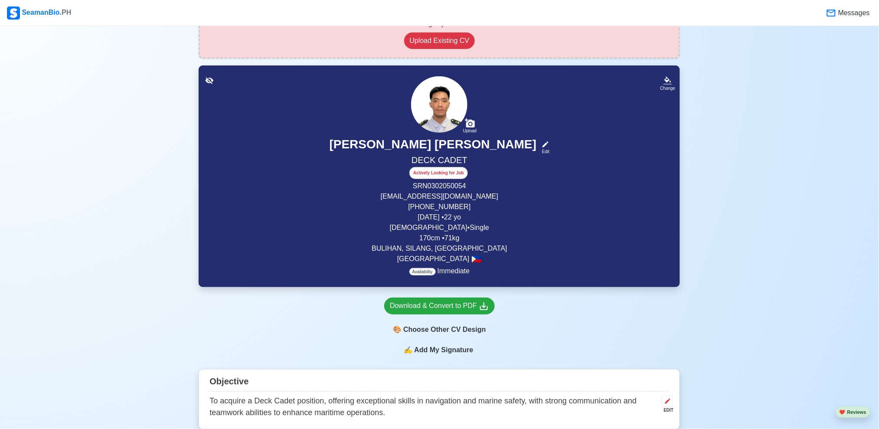
scroll to position [174, 0]
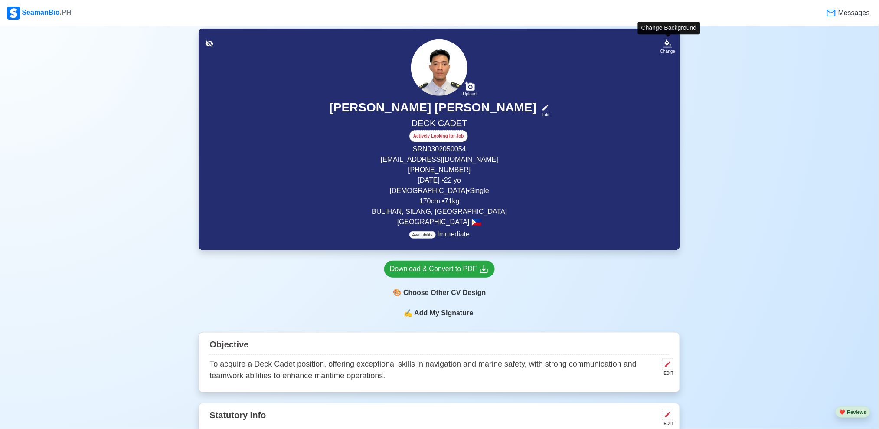
click at [674, 35] on div "Change Upload KURT RUSSEL D. AZUELO Edit DECK CADET Actively Looking for Job SR…" at bounding box center [440, 140] width 482 height 222
click at [671, 36] on div "Change Upload KURT RUSSEL D. AZUELO Edit DECK CADET Actively Looking for Job SR…" at bounding box center [440, 140] width 482 height 222
click at [667, 39] on icon at bounding box center [668, 43] width 9 height 9
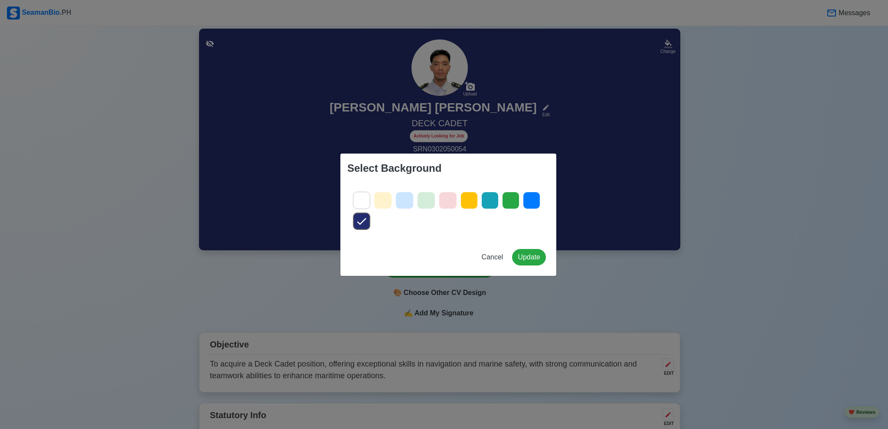
click at [403, 198] on icon at bounding box center [404, 200] width 13 height 13
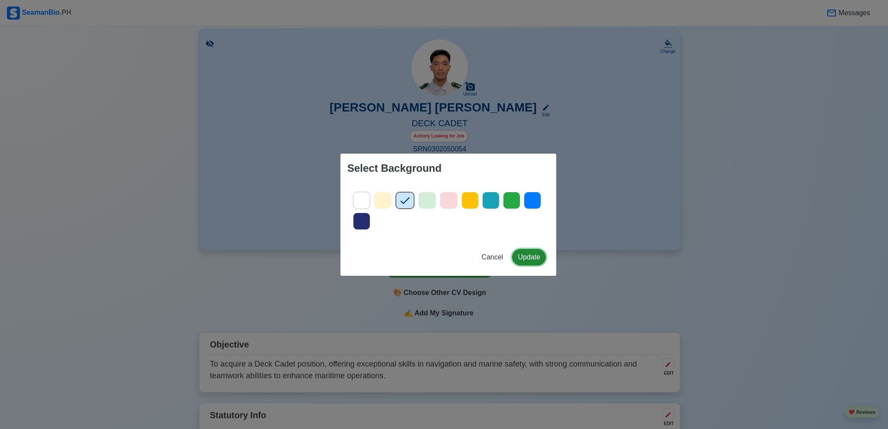
click at [530, 261] on button "Update" at bounding box center [529, 257] width 34 height 16
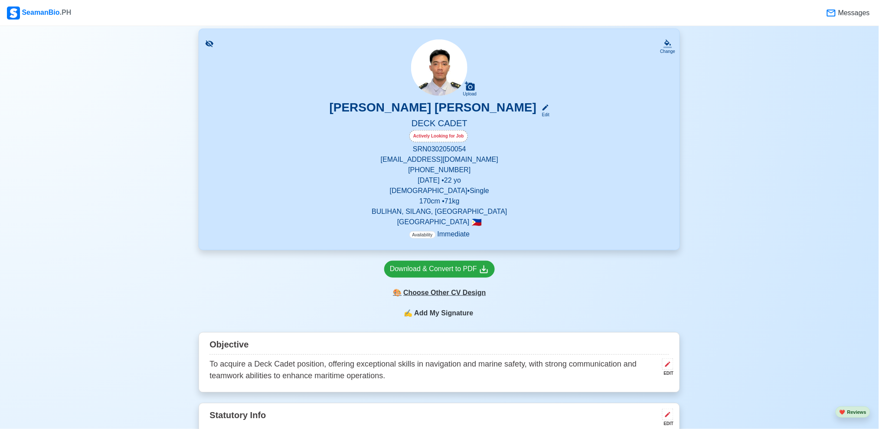
click at [447, 292] on div "🎨 Choose Other CV Design" at bounding box center [439, 293] width 111 height 16
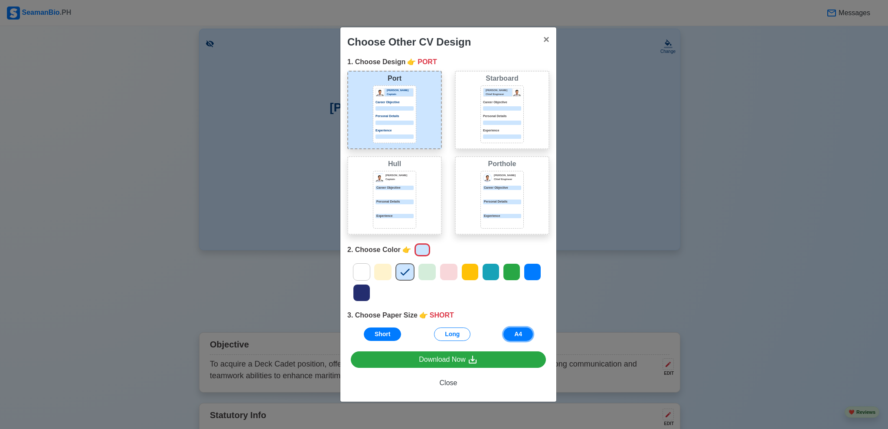
click at [520, 335] on button "A4" at bounding box center [518, 334] width 29 height 13
click at [427, 275] on icon at bounding box center [427, 271] width 13 height 13
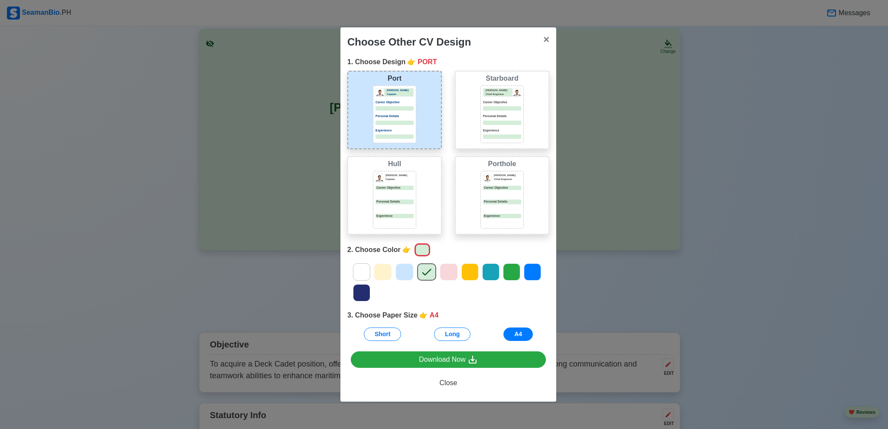
click at [379, 275] on icon at bounding box center [383, 271] width 13 height 13
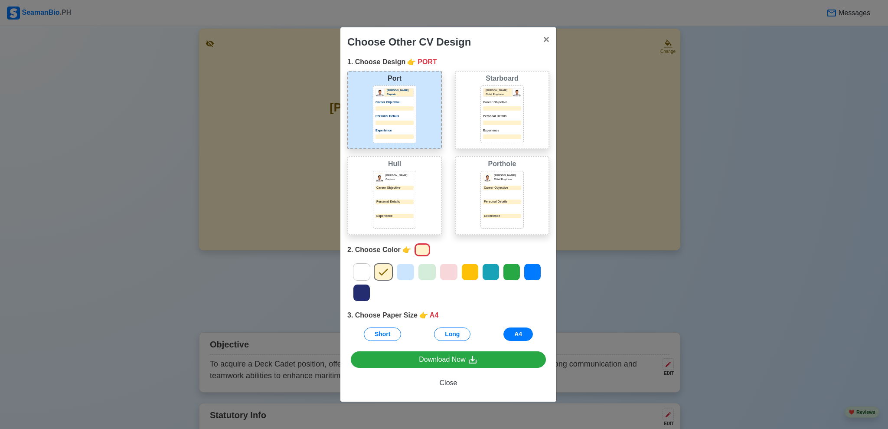
click at [405, 269] on icon at bounding box center [405, 271] width 13 height 13
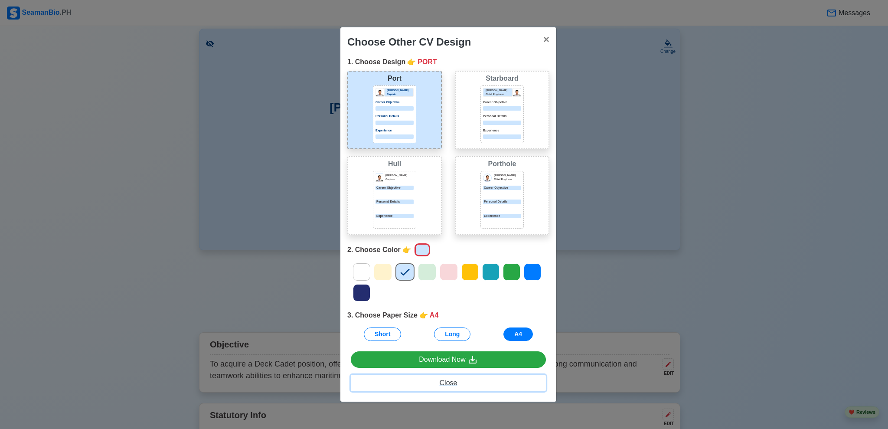
drag, startPoint x: 443, startPoint y: 383, endPoint x: 443, endPoint y: 346, distance: 37.7
click at [443, 383] on span "Close" at bounding box center [449, 382] width 18 height 7
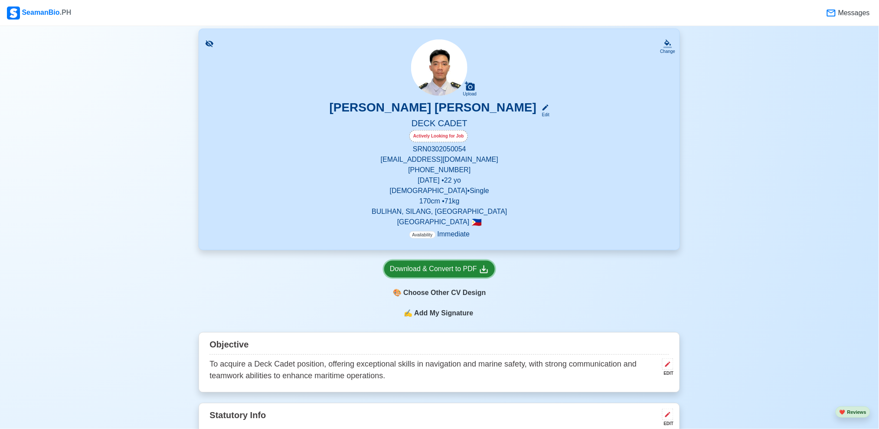
click at [434, 265] on div "Download & Convert to PDF" at bounding box center [439, 269] width 99 height 11
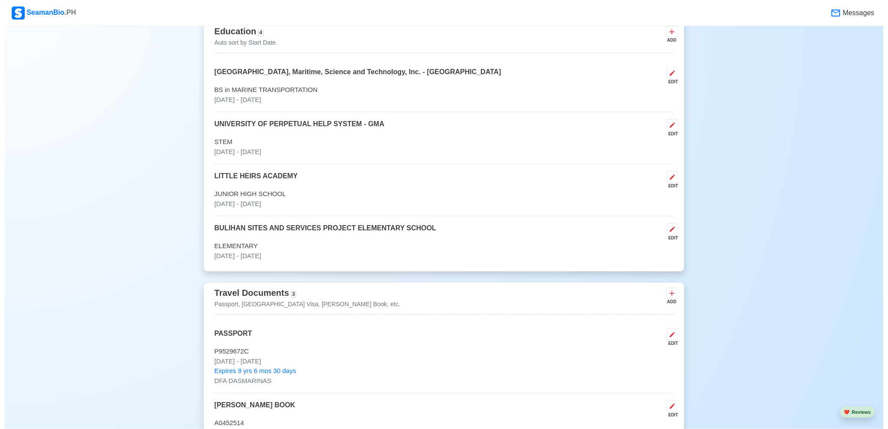
scroll to position [636, 0]
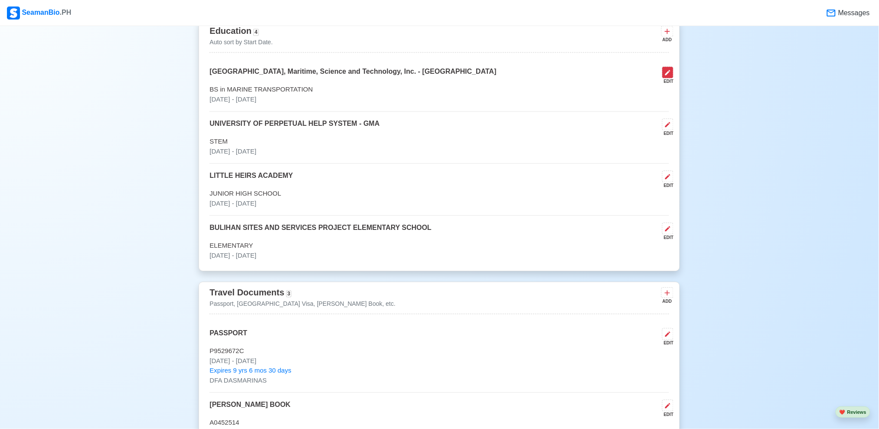
click at [667, 68] on button at bounding box center [667, 72] width 11 height 12
select select "August"
select select "2022"
select select "July"
select select "2025"
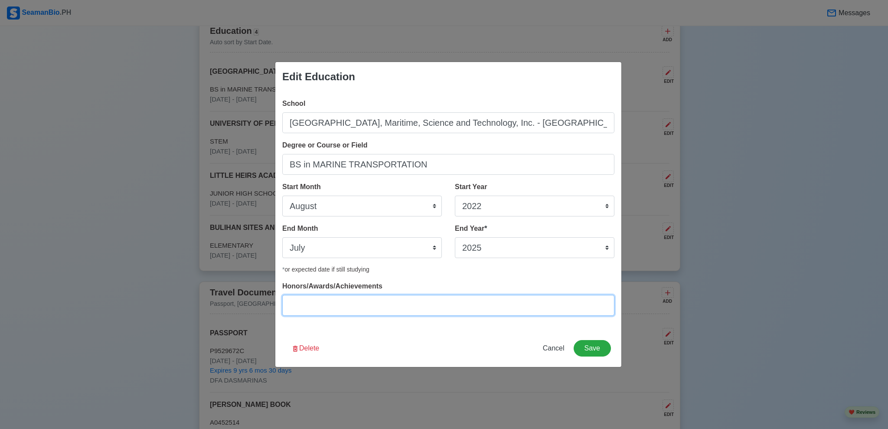
click at [429, 305] on input "Honors/Awards/Achievements" at bounding box center [448, 305] width 332 height 21
type input "Top 3"
type input "Ranking as Top 3 of SLC"
type input "Certifica"
type input "R"
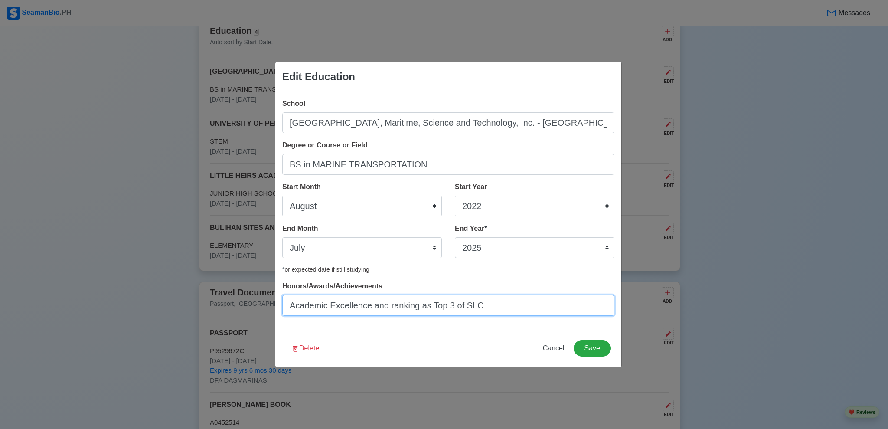
type input "Academic Excellence and ranking as Top 3 of SLC"
type input "C"
type input "O"
type input "o"
type input "O"
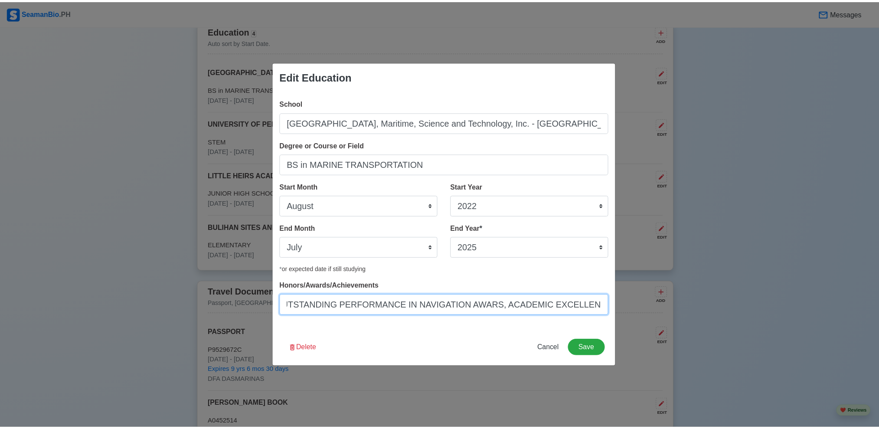
scroll to position [0, 0]
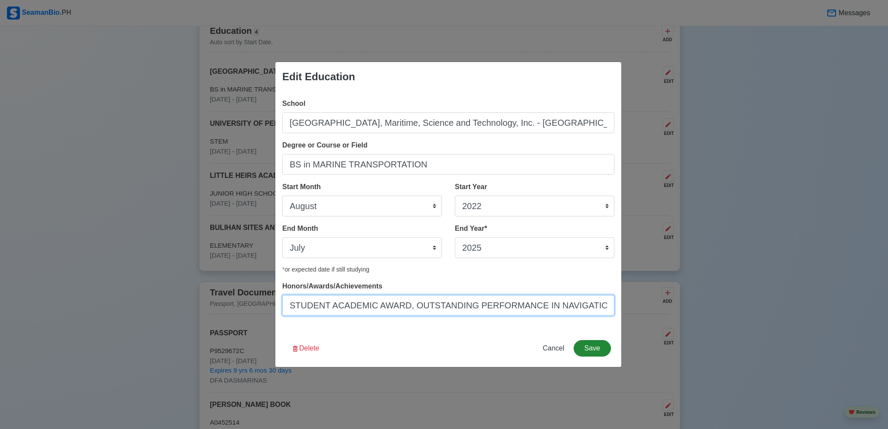
type input "STUDENT ACADEMIC AWARD, OUTSTANDING PERFORMANCE IN NAVIGATION AWARS, ACADEMIC E…"
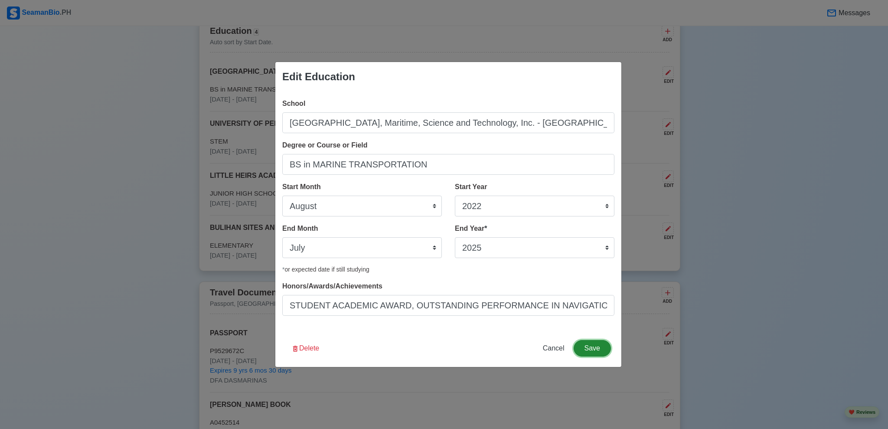
click at [599, 349] on button "Save" at bounding box center [592, 348] width 37 height 16
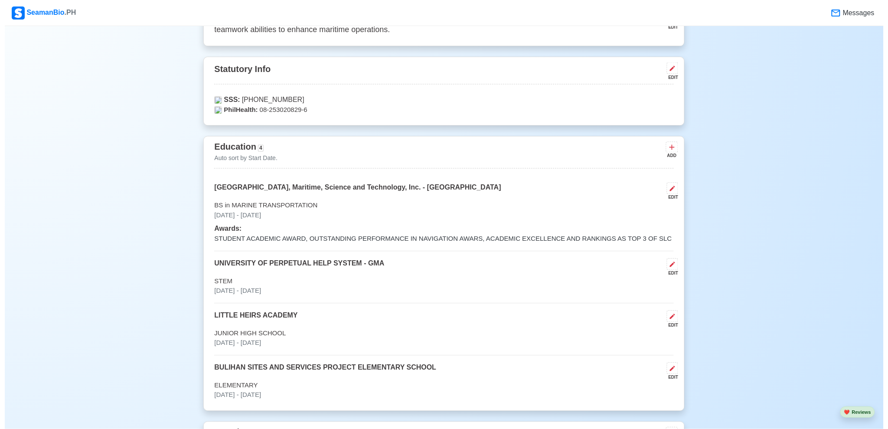
scroll to position [521, 0]
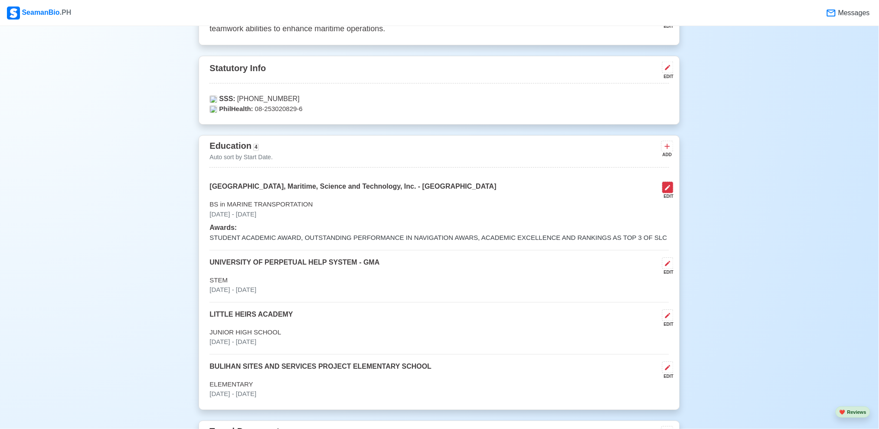
click at [667, 188] on icon at bounding box center [668, 187] width 7 height 7
select select "August"
select select "2022"
select select "July"
select select "2025"
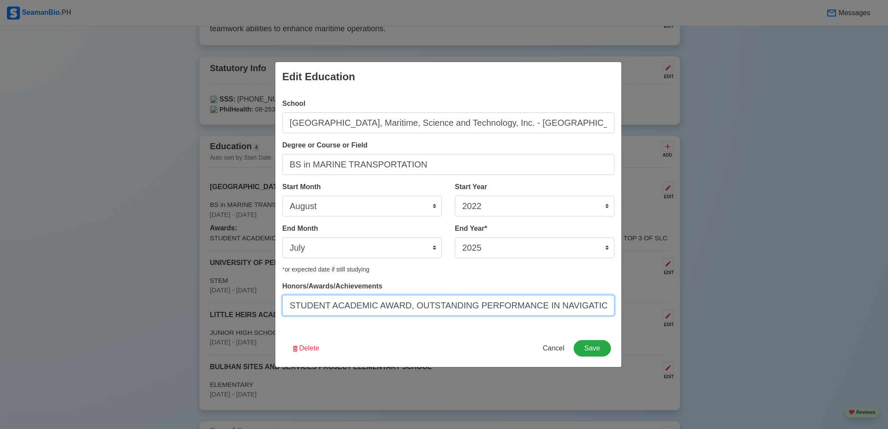
click at [558, 304] on input "STUDENT ACADEMIC AWARD, OUTSTANDING PERFORMANCE IN NAVIGATION AWARS, ACADEMIC E…" at bounding box center [448, 305] width 332 height 21
type input "STUDENT ACADEMIC AWARD, OUTSTANDING PERFORMANCE IN NAVIGATION AWARS, ACADEMIC E…"
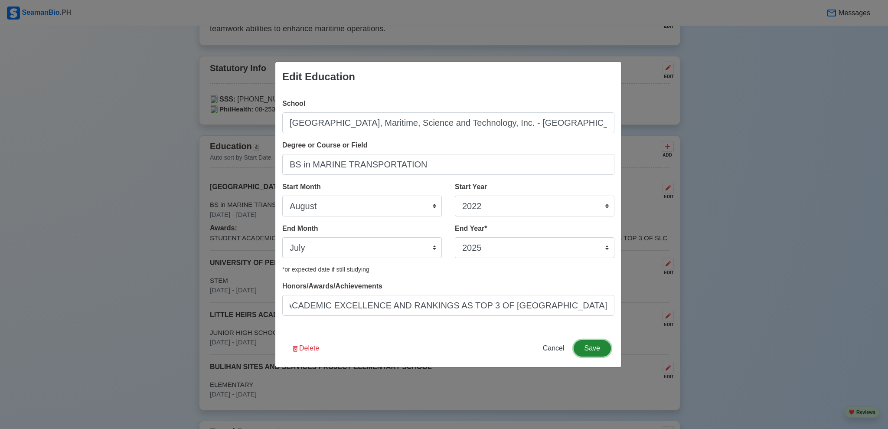
scroll to position [0, 0]
click at [603, 347] on button "Save" at bounding box center [592, 348] width 37 height 16
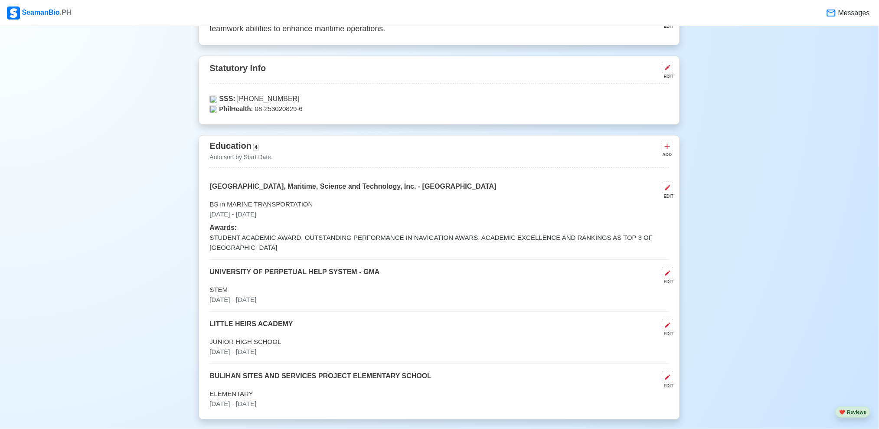
click at [393, 243] on p "STUDENT ACADEMIC AWARD, OUTSTANDING PERFORMANCE IN NAVIGATION AWARS, ACADEMIC E…" at bounding box center [440, 243] width 460 height 20
select select "August"
select select "2022"
select select "July"
select select "2025"
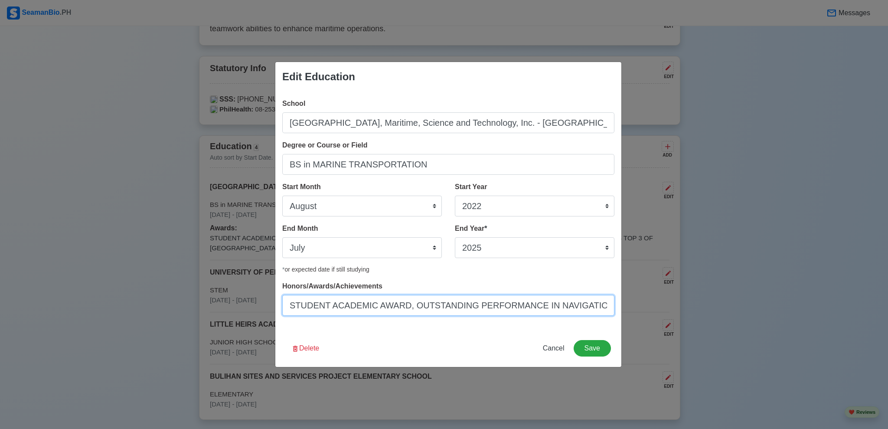
click at [543, 305] on input "STUDENT ACADEMIC AWARD, OUTSTANDING PERFORMANCE IN NAVIGATION AWARS, ACADEMIC E…" at bounding box center [448, 305] width 332 height 21
type input "STUDENT ACADEMIC AWARD, OUTSTANDING PERFORMANCE IN NAVIGATION AWARS, ACADEMIC E…"
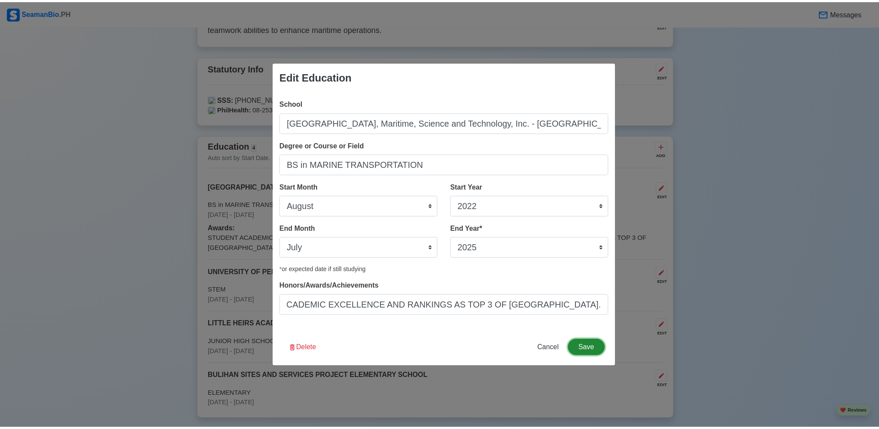
scroll to position [0, 0]
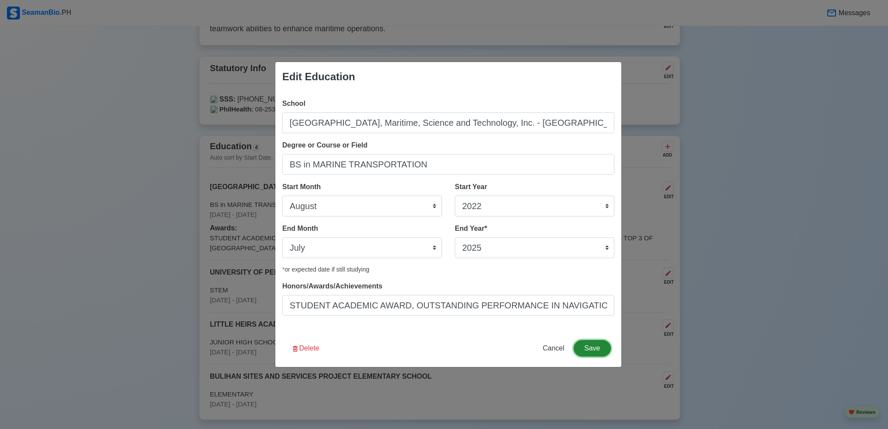
click at [600, 347] on button "Save" at bounding box center [592, 348] width 37 height 16
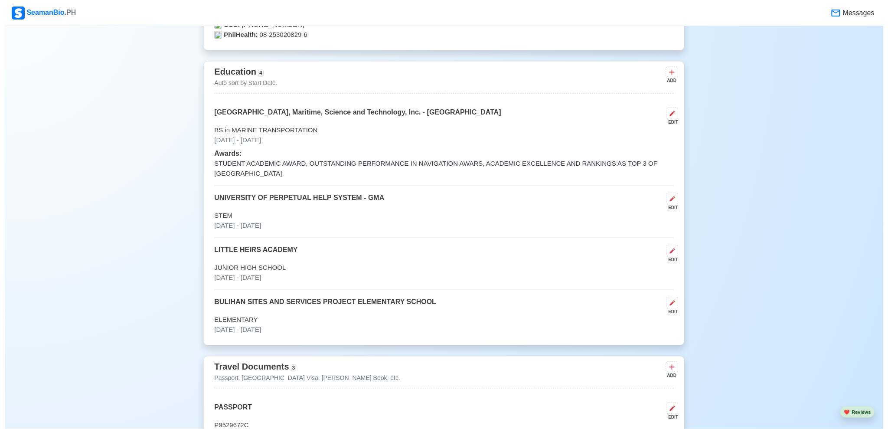
scroll to position [636, 0]
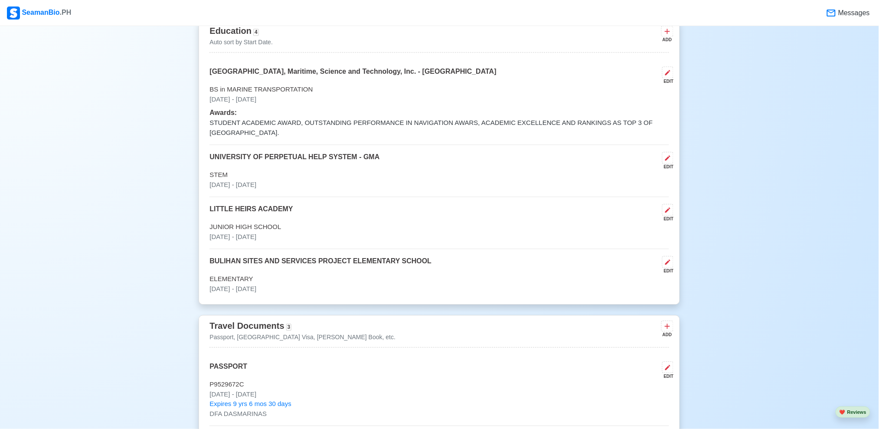
click at [213, 121] on p "STUDENT ACADEMIC AWARD, OUTSTANDING PERFORMANCE IN NAVIGATION AWARS, ACADEMIC E…" at bounding box center [440, 128] width 460 height 20
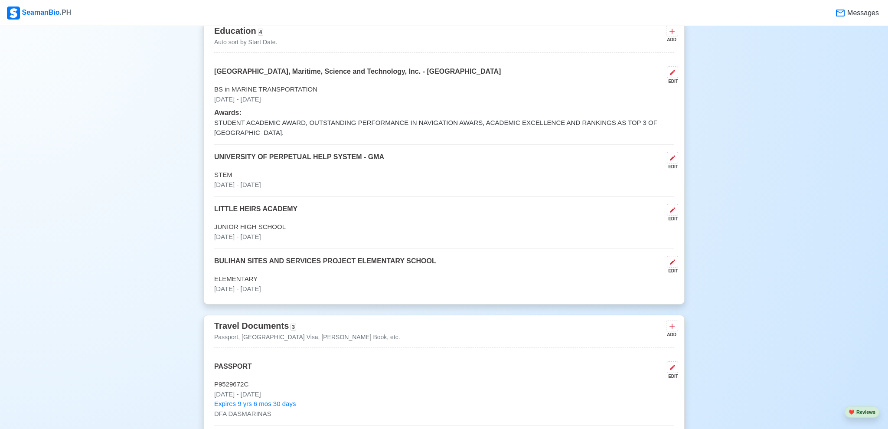
select select "August"
select select "2022"
select select "July"
select select "2025"
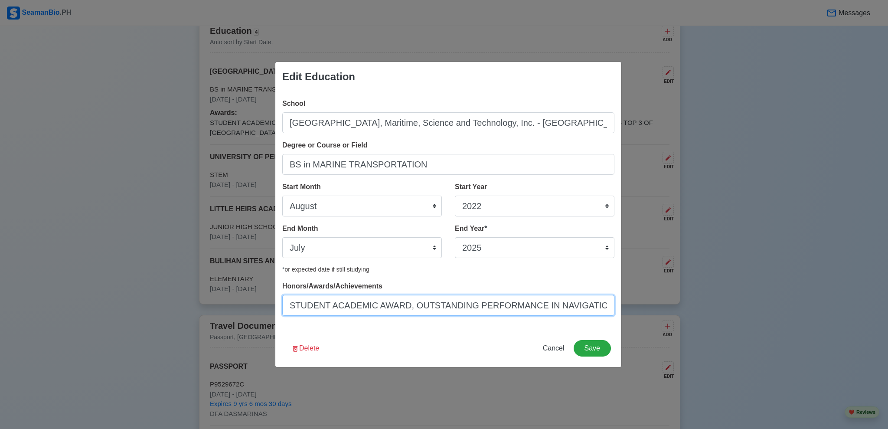
click at [339, 304] on input "STUDENT ACADEMIC AWARD, OUTSTANDING PERFORMANCE IN NAVIGATION AWARS, ACADEMIC E…" at bounding box center [448, 305] width 332 height 21
paste input "tudent Academic Award, Outstanding Performance in Navigation, Academic Excellen…"
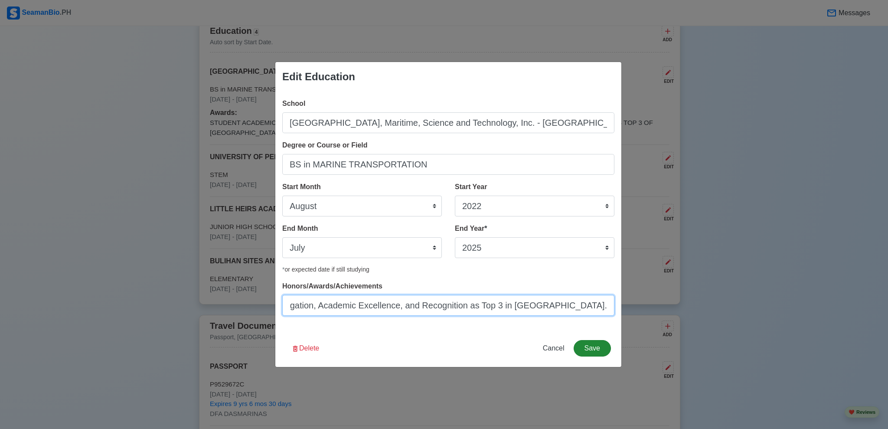
type input "Student Academic Award, Outstanding Performance in Navigation, Academic Excelle…"
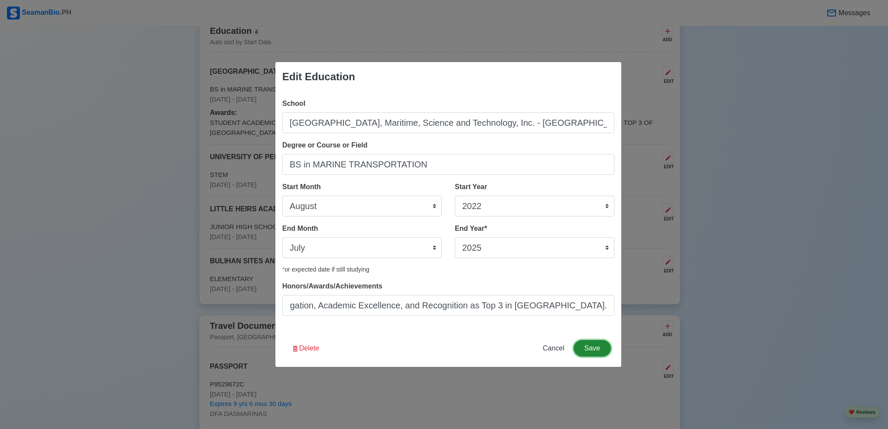
click at [592, 347] on button "Save" at bounding box center [592, 348] width 37 height 16
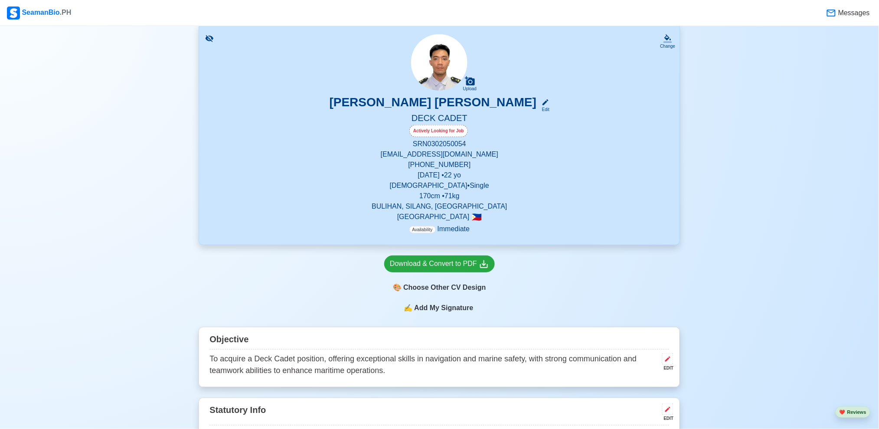
scroll to position [182, 0]
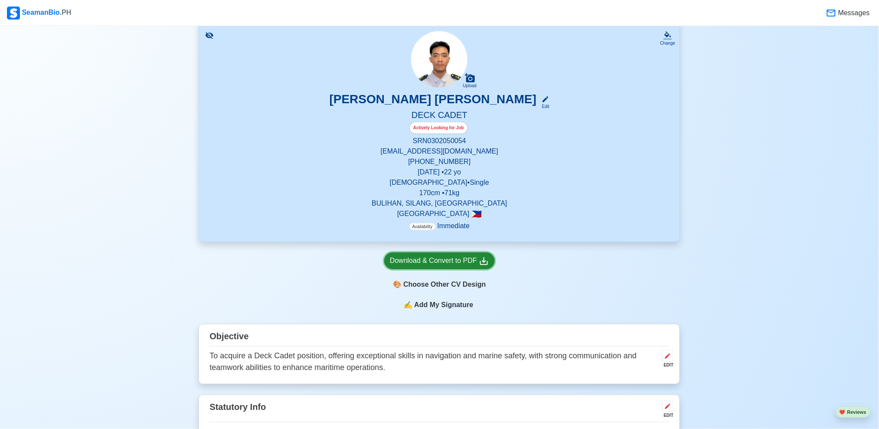
click at [470, 261] on div "Download & Convert to PDF" at bounding box center [439, 261] width 99 height 11
